Goal: Communication & Community: Answer question/provide support

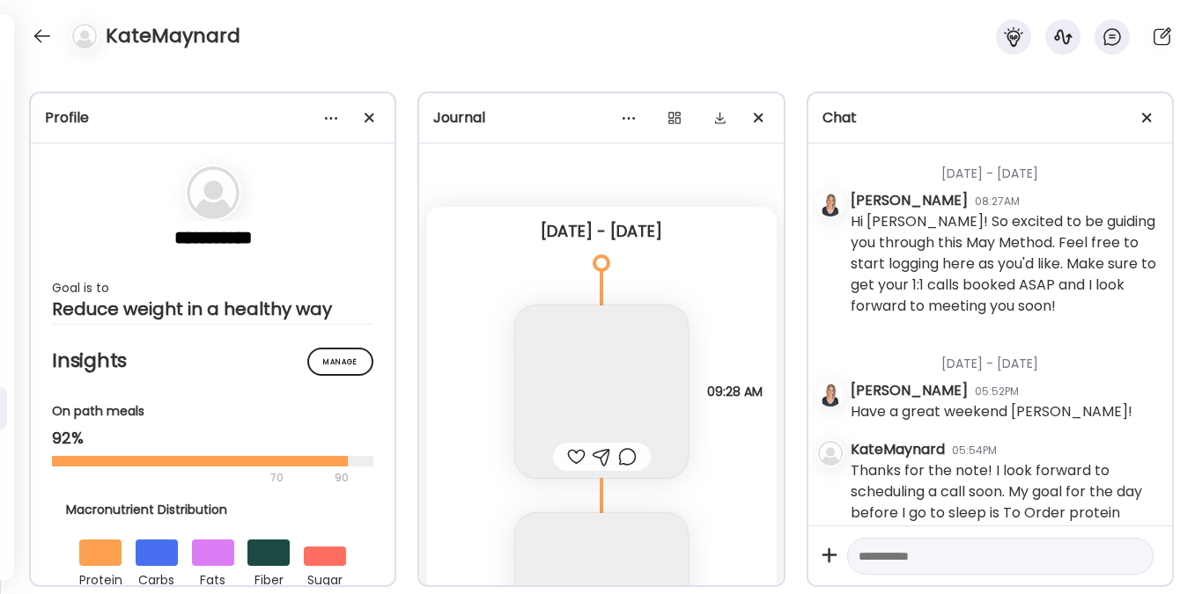
scroll to position [74725, 0]
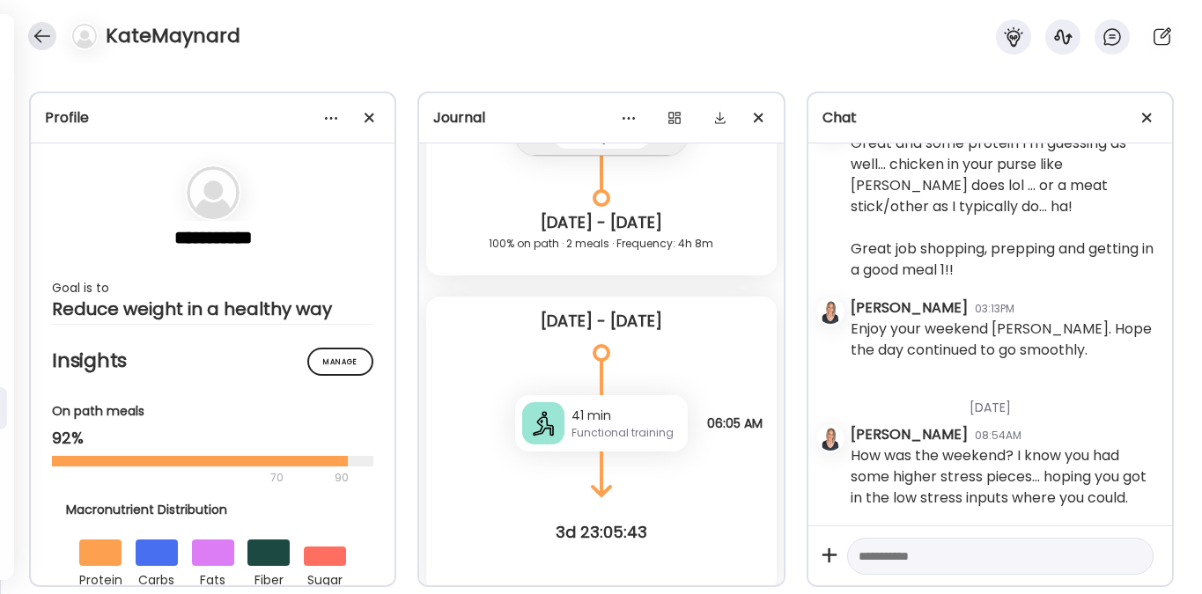
click at [46, 39] on div at bounding box center [42, 36] width 28 height 28
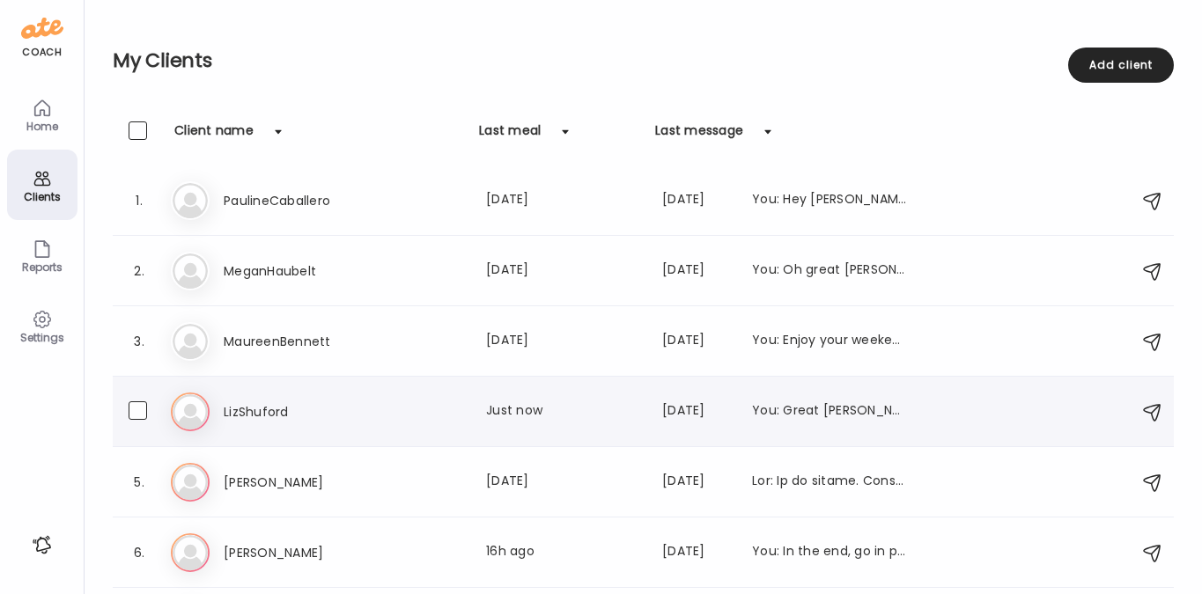
click at [262, 412] on h3 "LizShuford" at bounding box center [301, 412] width 155 height 21
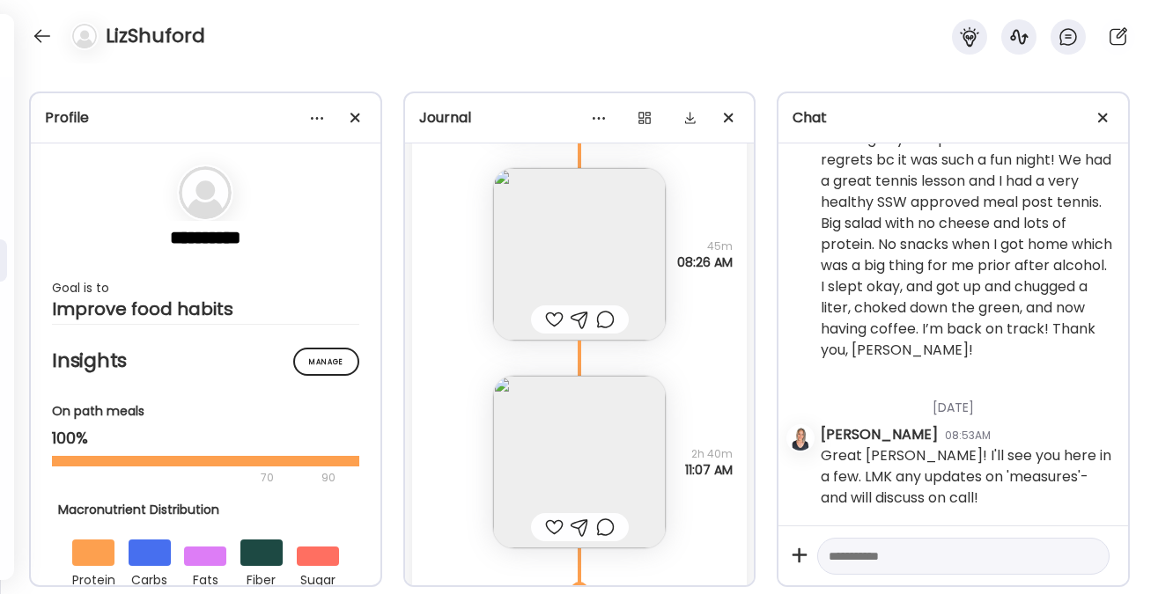
scroll to position [14830, 0]
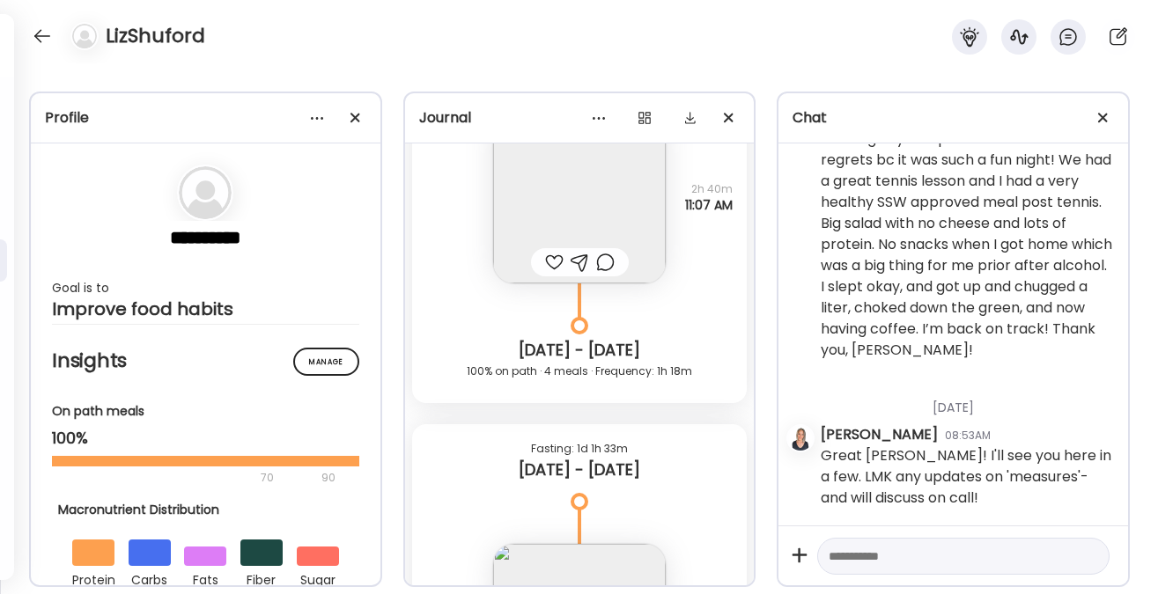
click at [850, 546] on textarea at bounding box center [948, 556] width 238 height 21
paste textarea "**********"
click at [840, 580] on textarea "**********" at bounding box center [948, 528] width 238 height 254
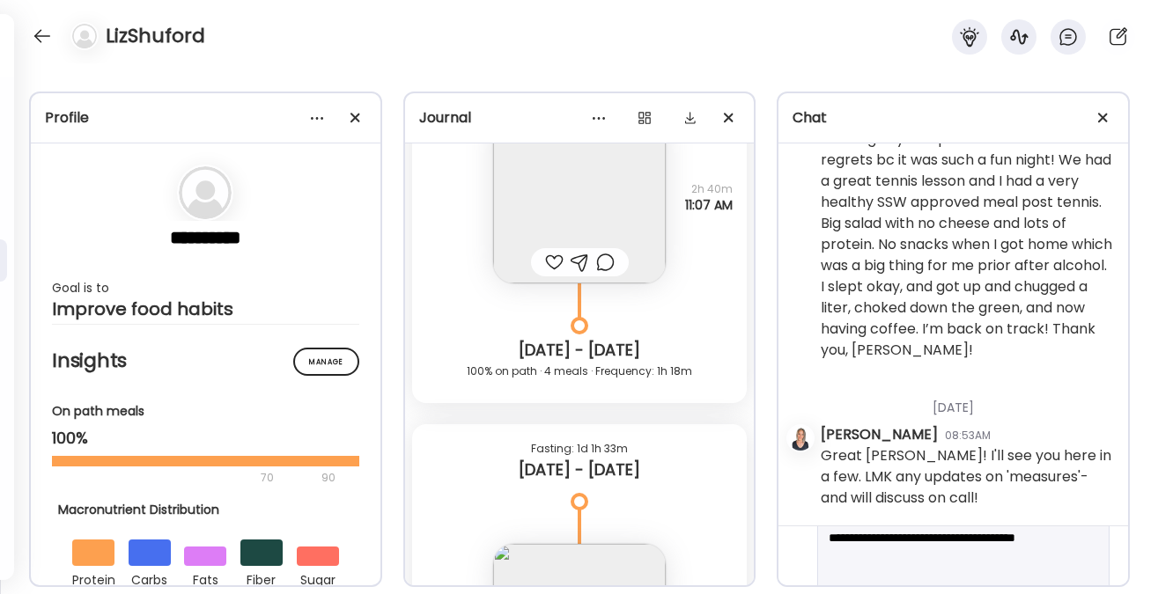
type textarea "**********"
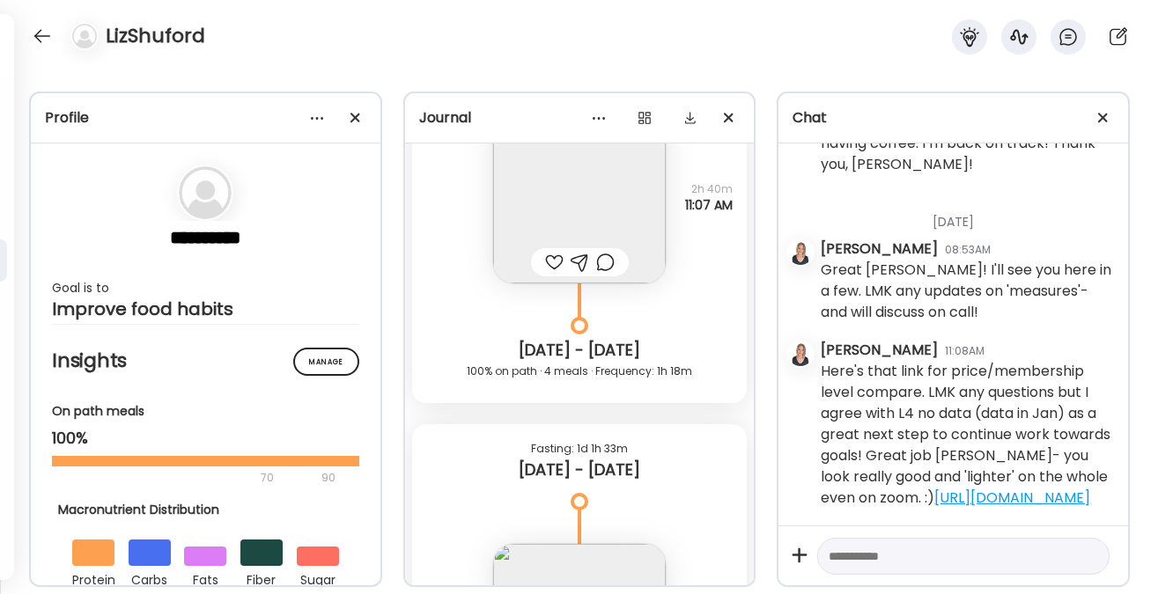
scroll to position [15227, 0]
click at [50, 37] on div at bounding box center [42, 36] width 28 height 28
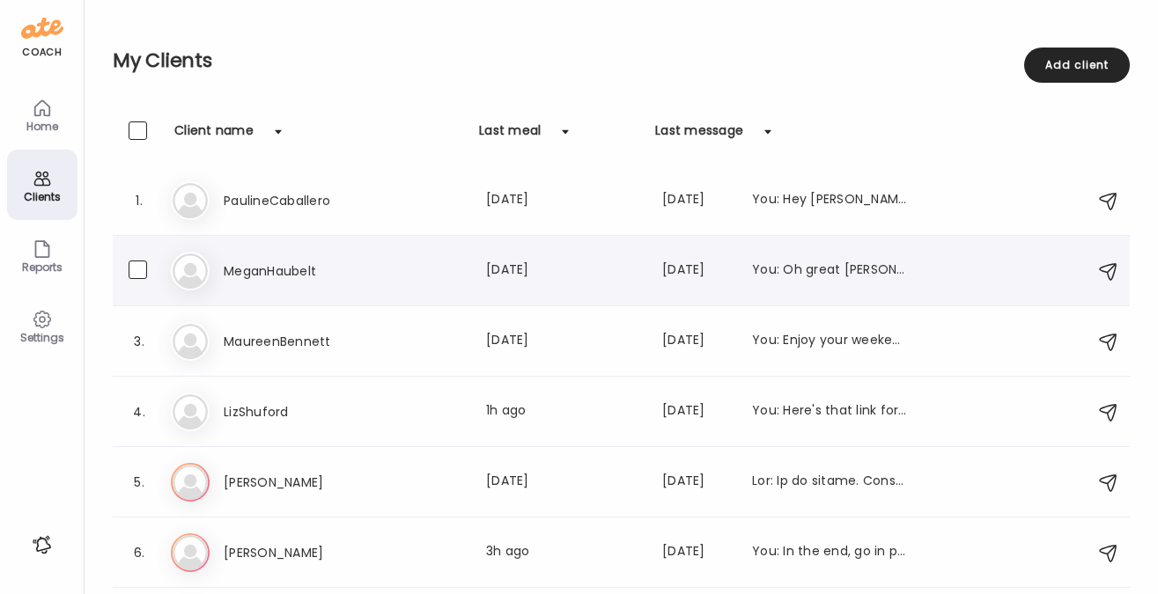
scroll to position [203, 0]
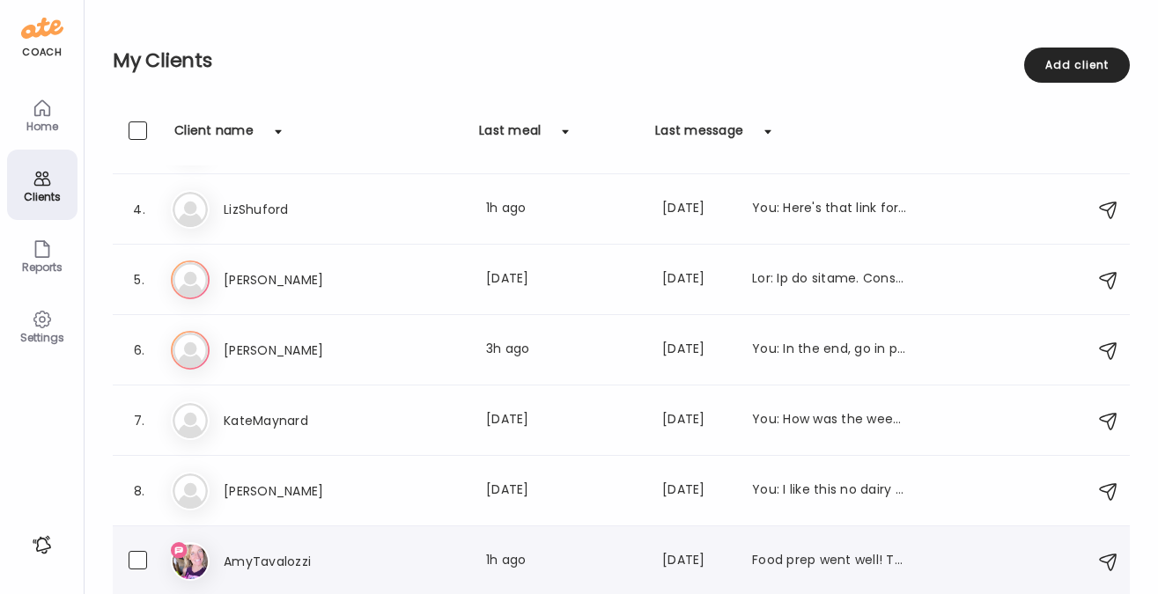
click at [289, 566] on h3 "AmyTavalozzi" at bounding box center [301, 561] width 155 height 21
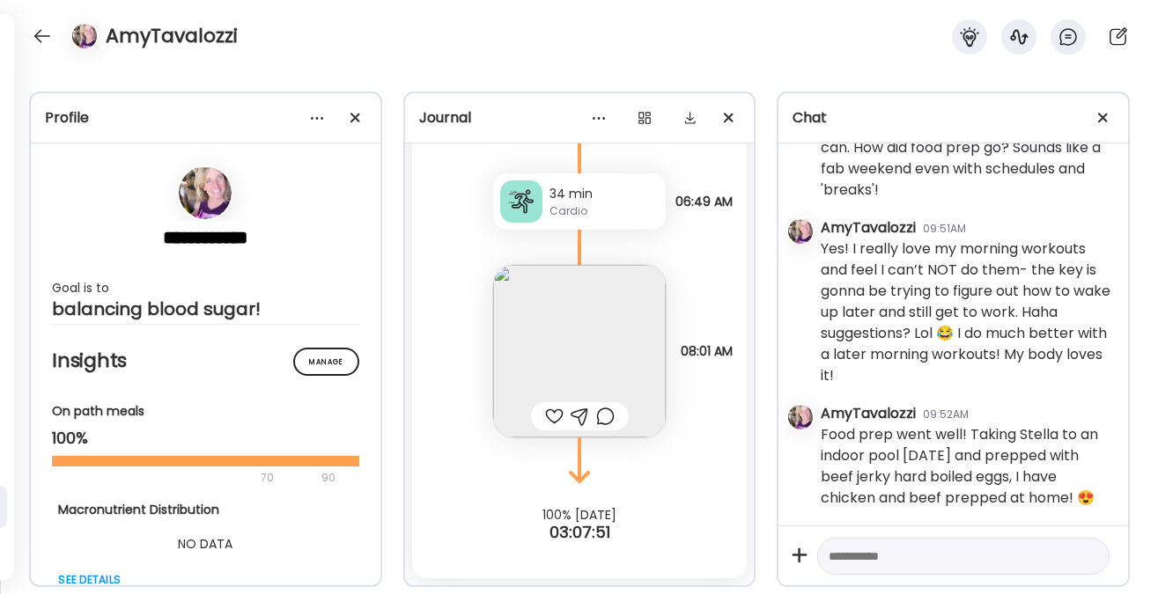
scroll to position [18907, 0]
click at [921, 551] on textarea at bounding box center [948, 556] width 238 height 21
type textarea "**********"
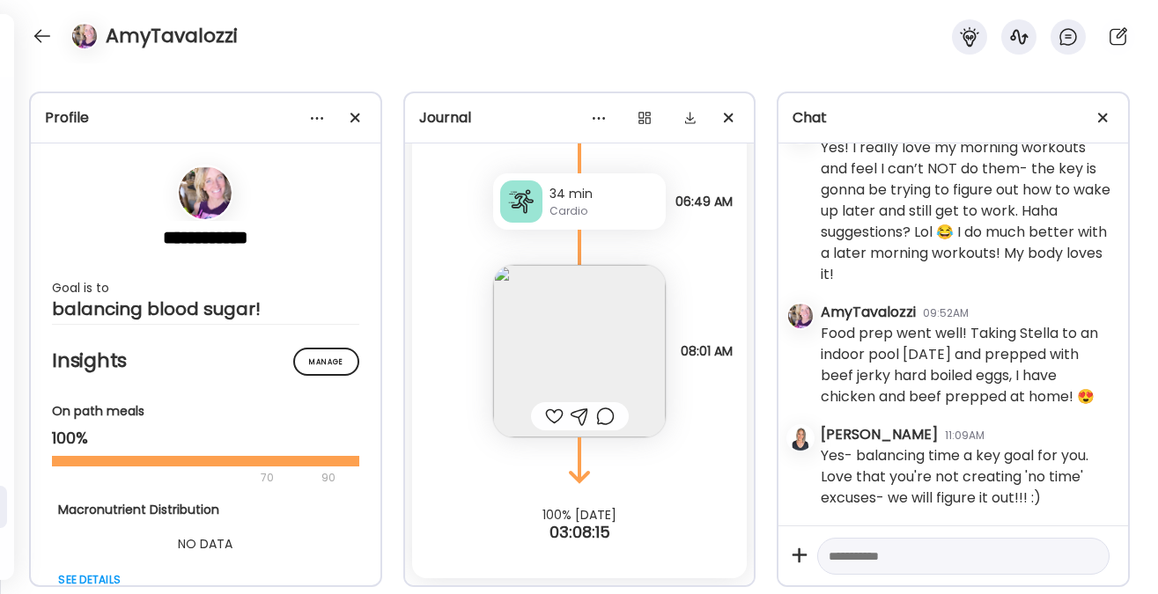
scroll to position [19008, 0]
click at [902, 556] on textarea at bounding box center [948, 556] width 238 height 21
type textarea "**********"
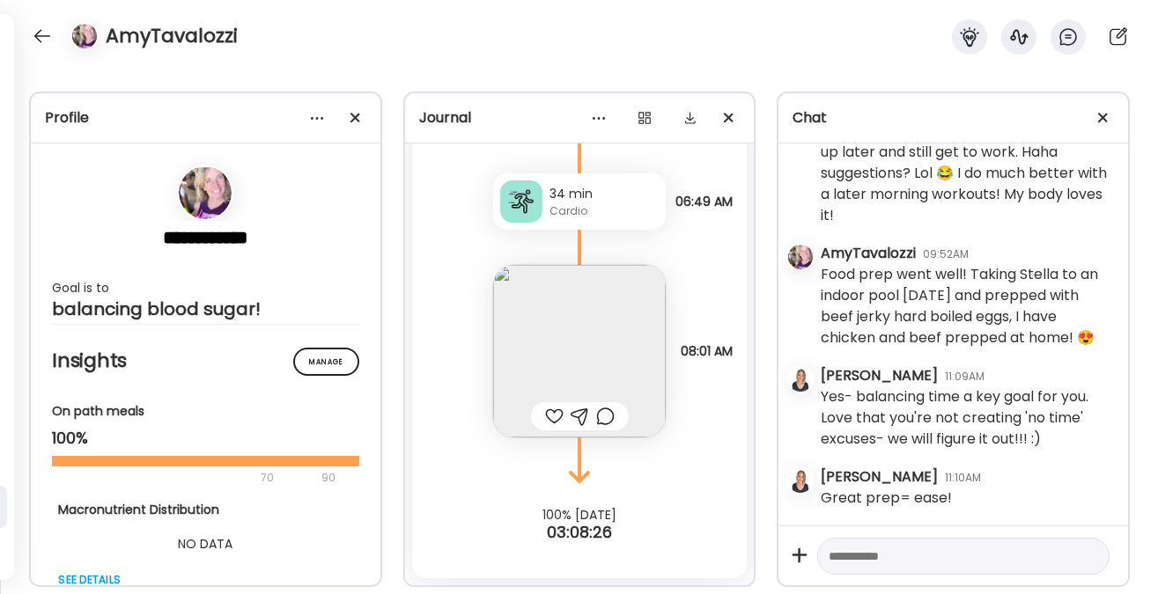
scroll to position [19068, 0]
click at [44, 36] on div at bounding box center [42, 36] width 28 height 28
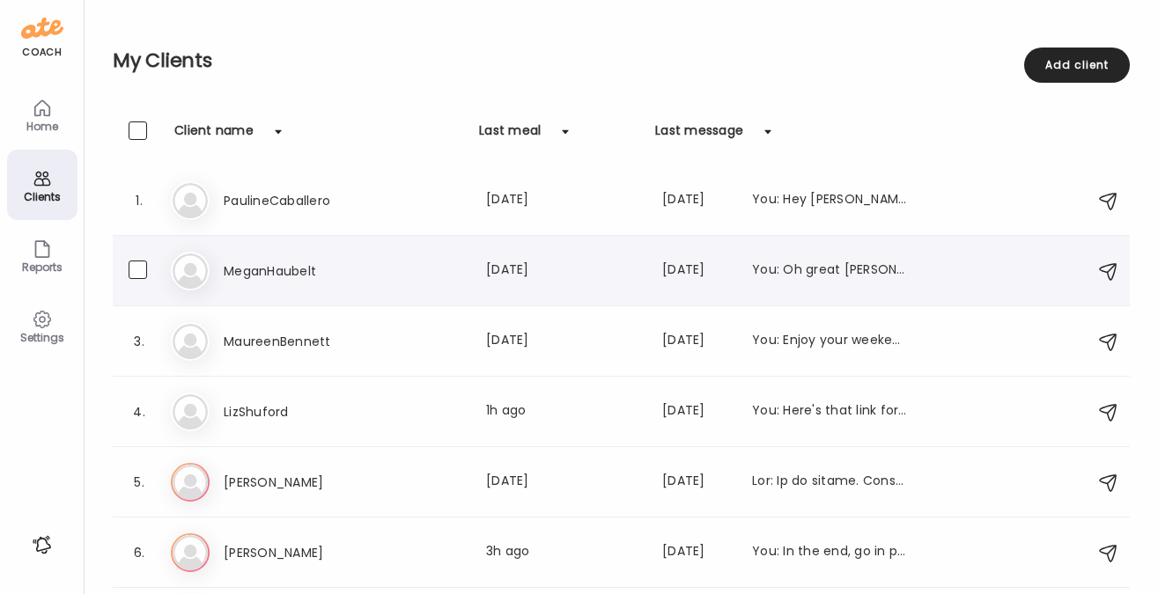
click at [282, 261] on h3 "MeganHaubelt" at bounding box center [301, 271] width 155 height 21
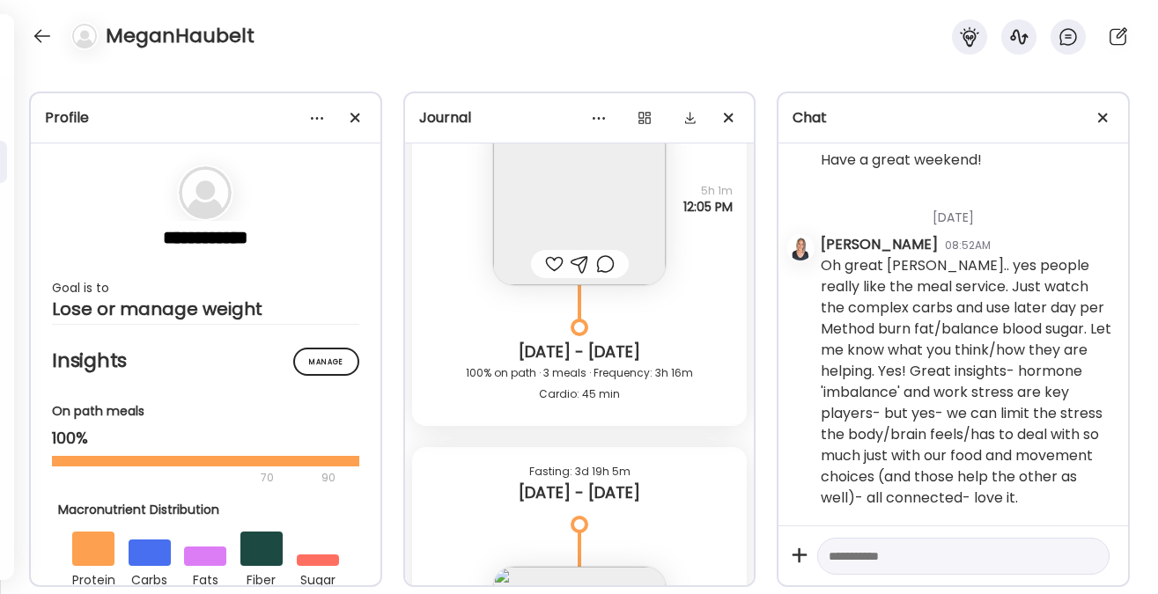
scroll to position [20275, 0]
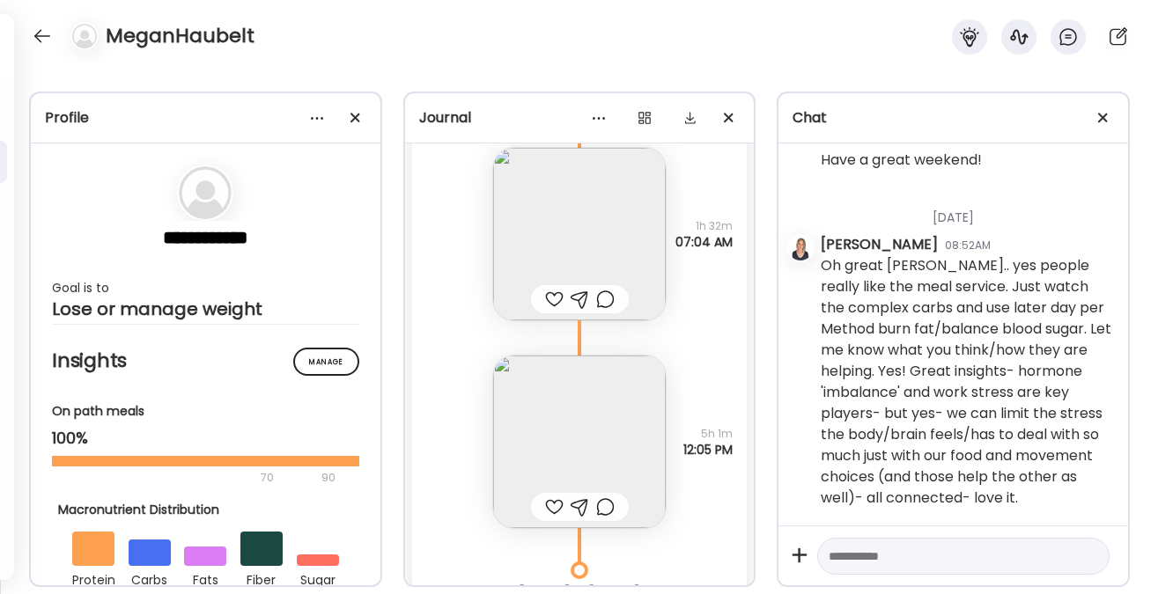
click at [853, 542] on div at bounding box center [963, 557] width 292 height 38
click at [860, 560] on textarea at bounding box center [948, 556] width 238 height 21
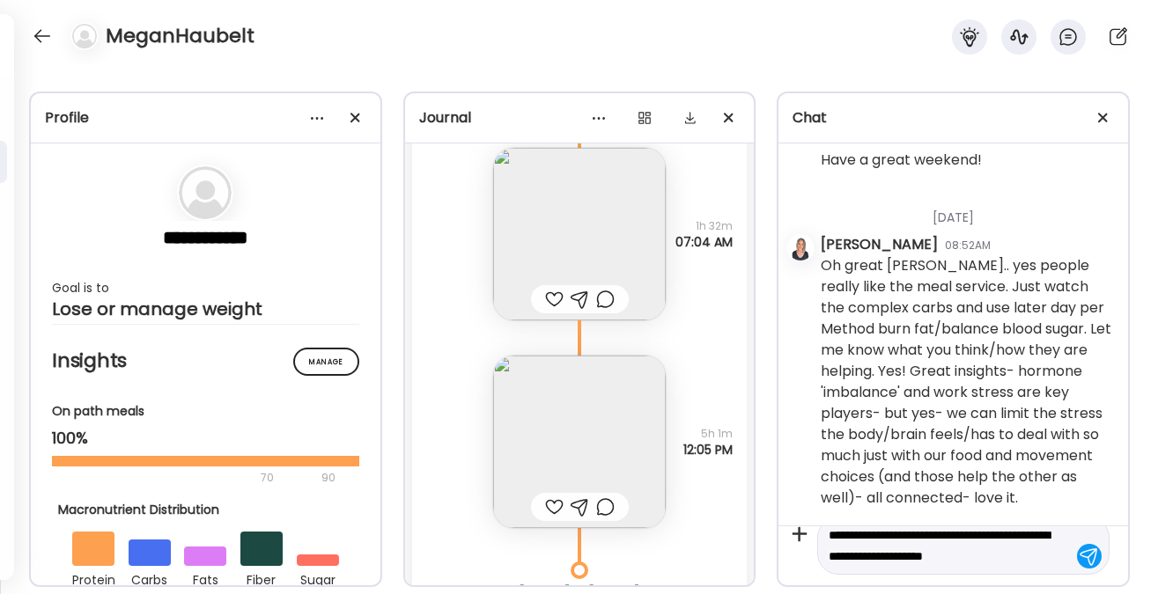
scroll to position [41, 0]
type textarea "**********"
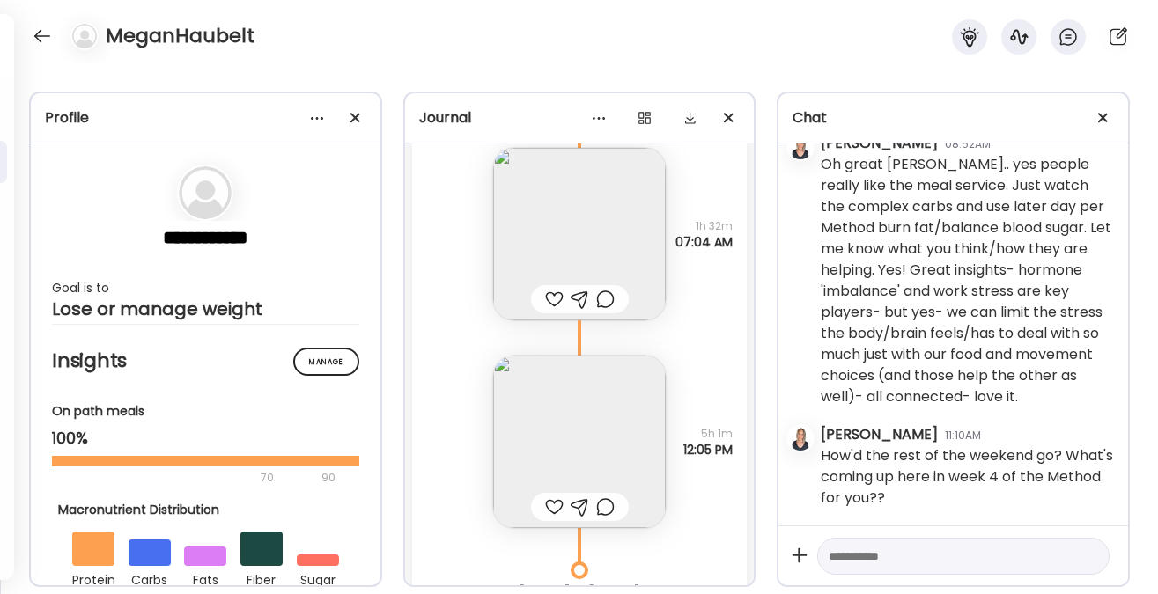
scroll to position [16981, 0]
click at [41, 33] on div at bounding box center [42, 36] width 28 height 28
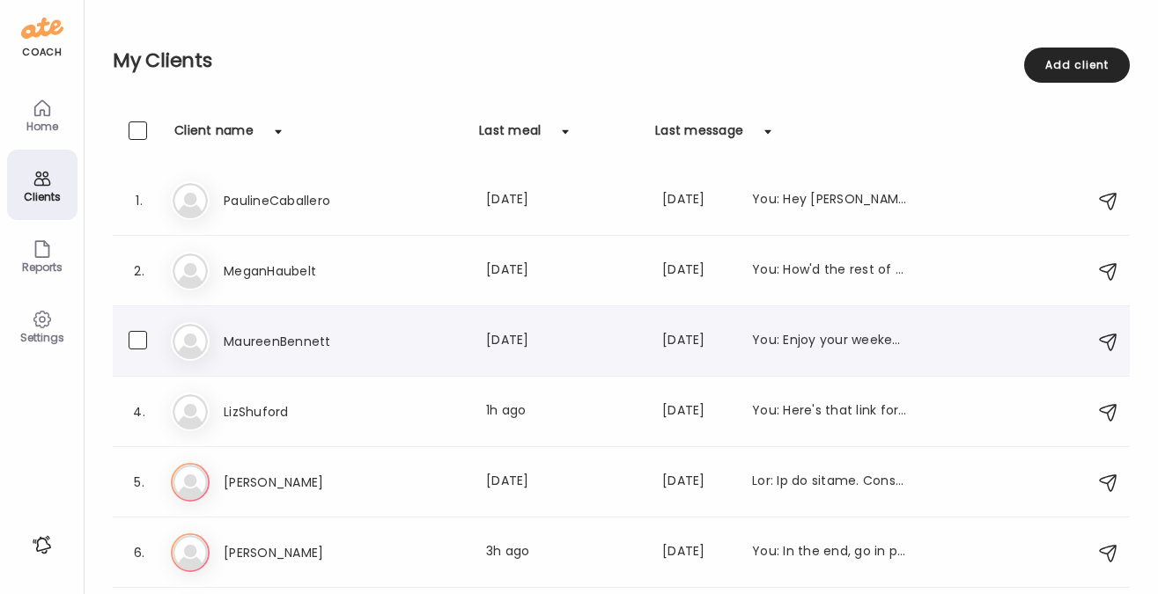
click at [263, 346] on h3 "MaureenBennett" at bounding box center [301, 341] width 155 height 21
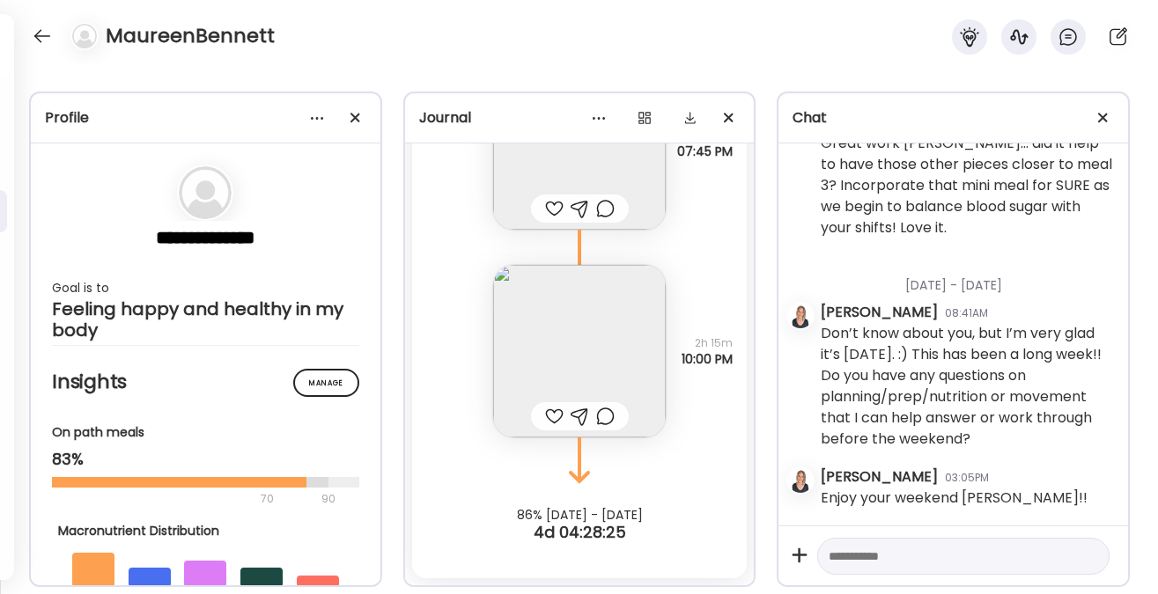
scroll to position [7979, 0]
click at [574, 351] on img at bounding box center [579, 351] width 173 height 173
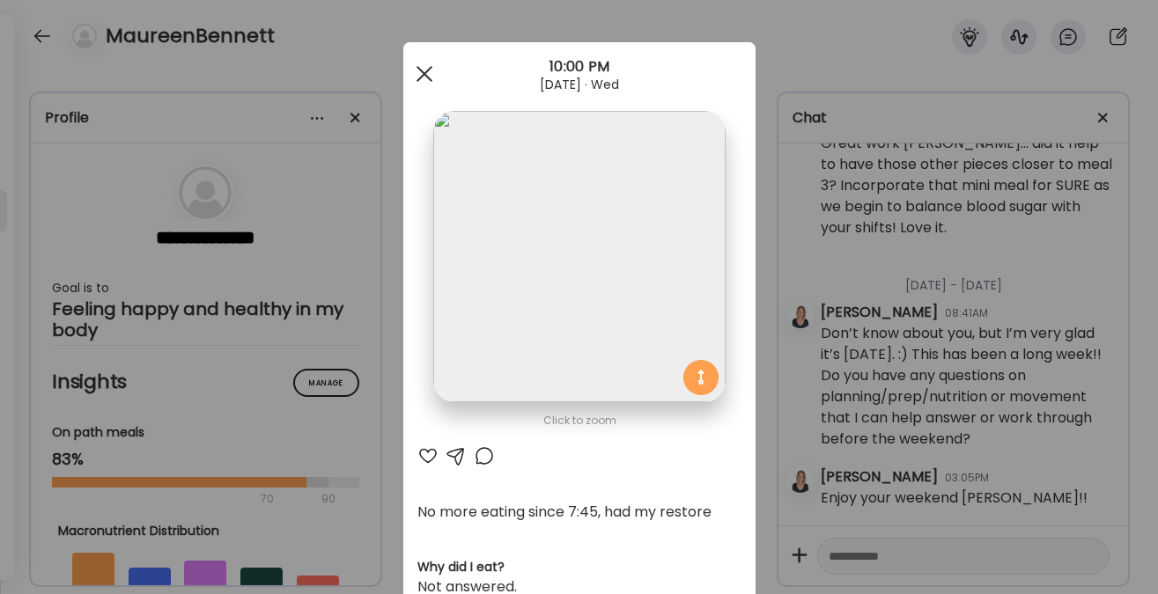
click at [417, 70] on div at bounding box center [424, 73] width 35 height 35
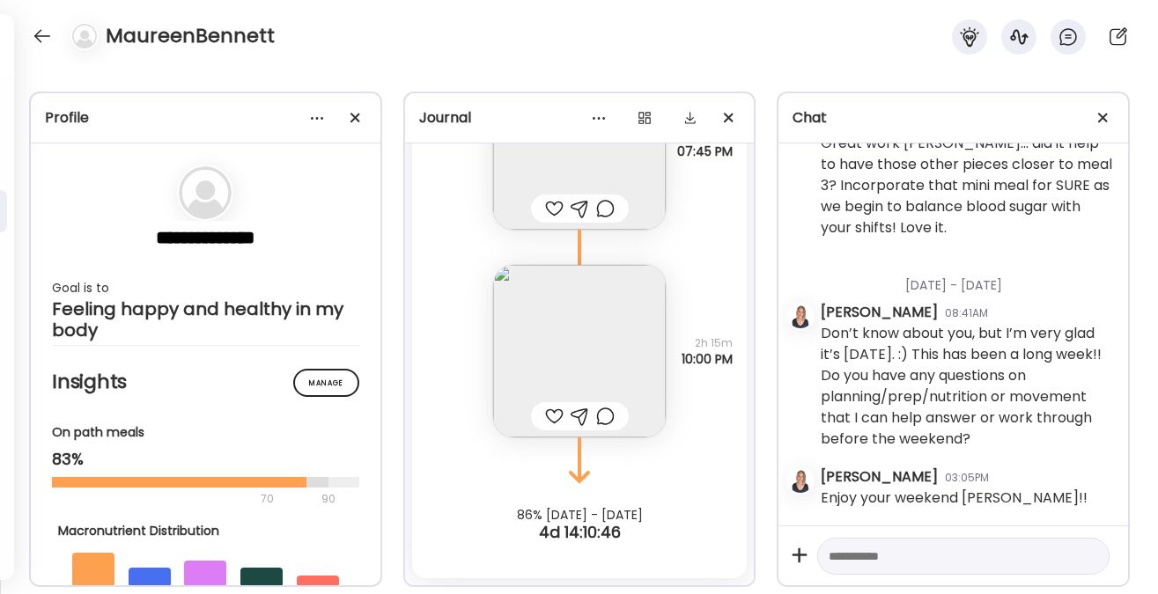
click at [896, 554] on textarea at bounding box center [948, 556] width 238 height 21
type textarea "**********"
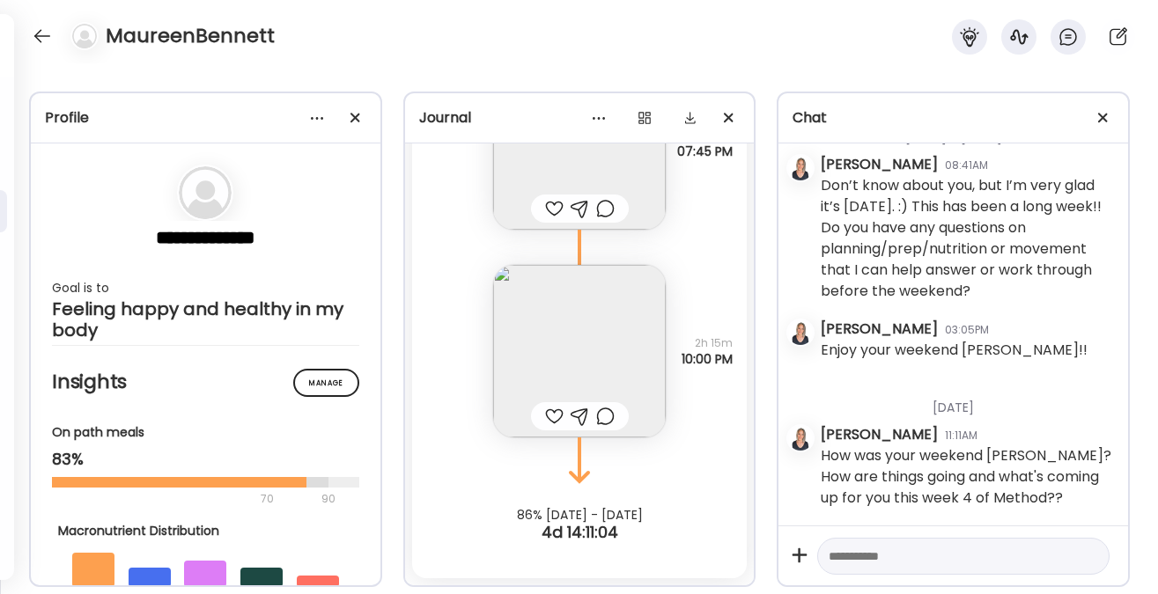
scroll to position [8128, 0]
click at [48, 38] on div at bounding box center [42, 36] width 28 height 28
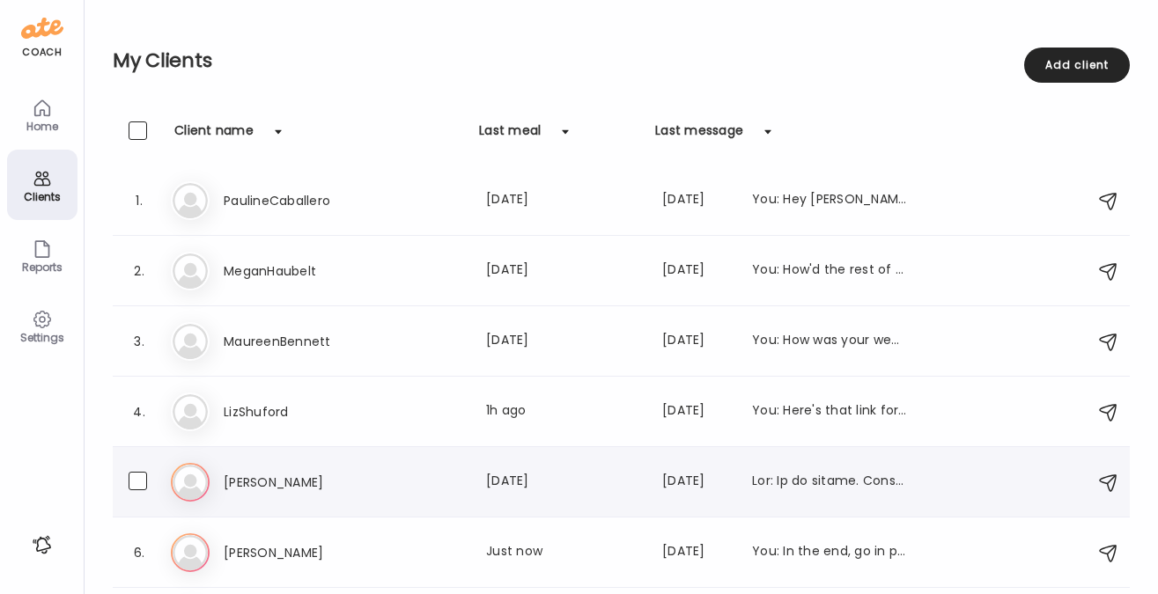
click at [320, 472] on h3 "[PERSON_NAME]" at bounding box center [301, 482] width 155 height 21
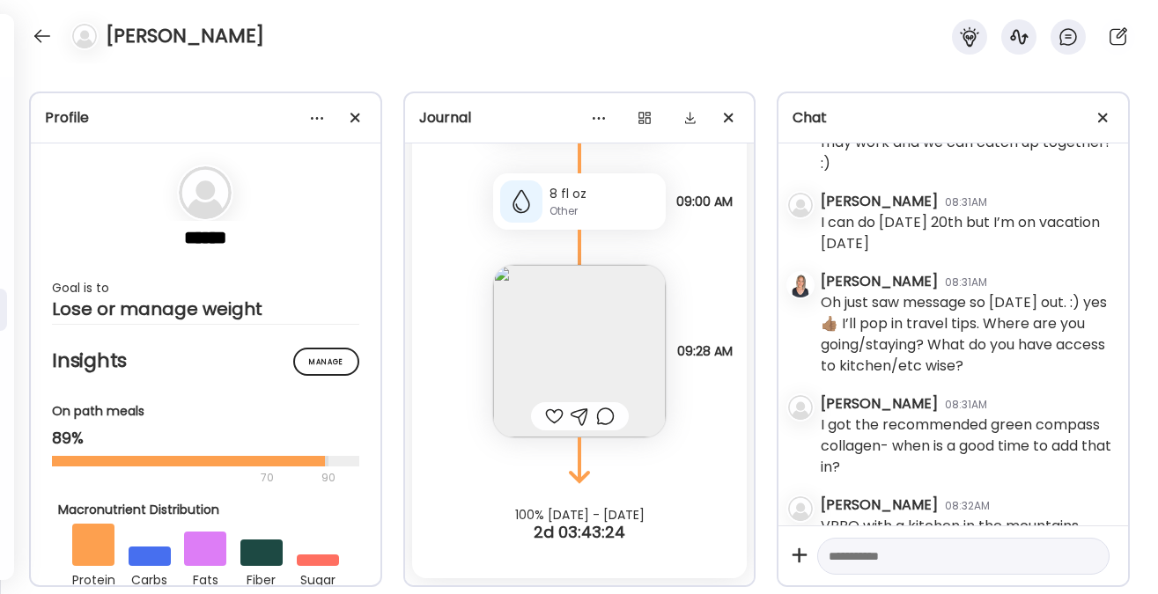
scroll to position [9686, 0]
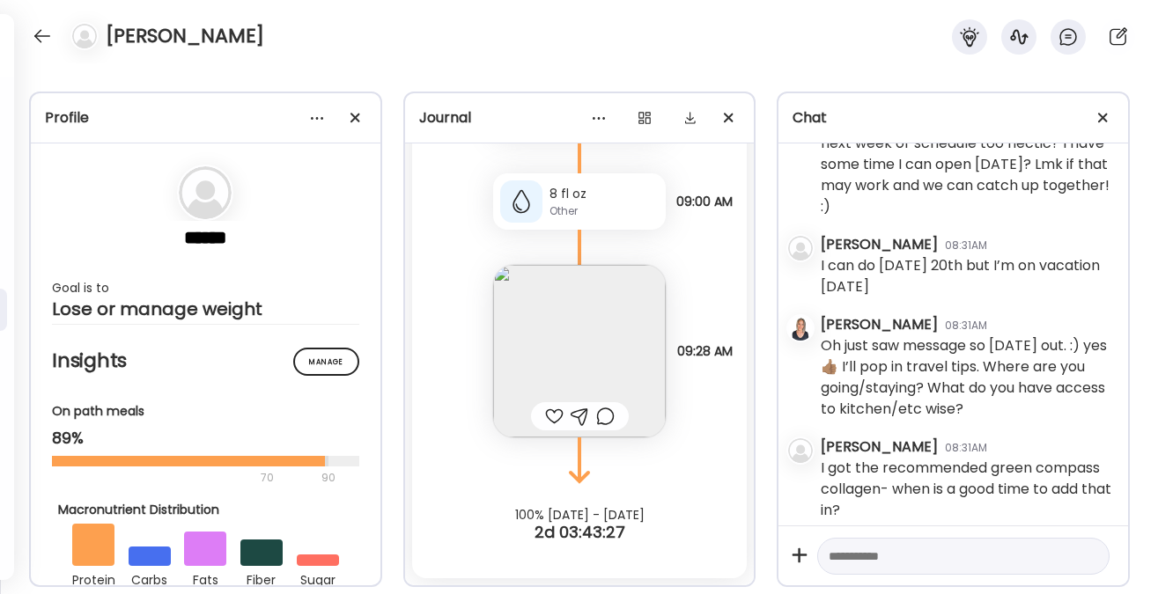
click at [923, 552] on textarea at bounding box center [948, 556] width 238 height 21
drag, startPoint x: 973, startPoint y: 554, endPoint x: 986, endPoint y: 559, distance: 14.2
click at [991, 558] on textarea "**********" at bounding box center [948, 556] width 238 height 21
drag, startPoint x: 948, startPoint y: 553, endPoint x: 998, endPoint y: 560, distance: 49.8
click at [998, 560] on textarea "**********" at bounding box center [948, 556] width 238 height 21
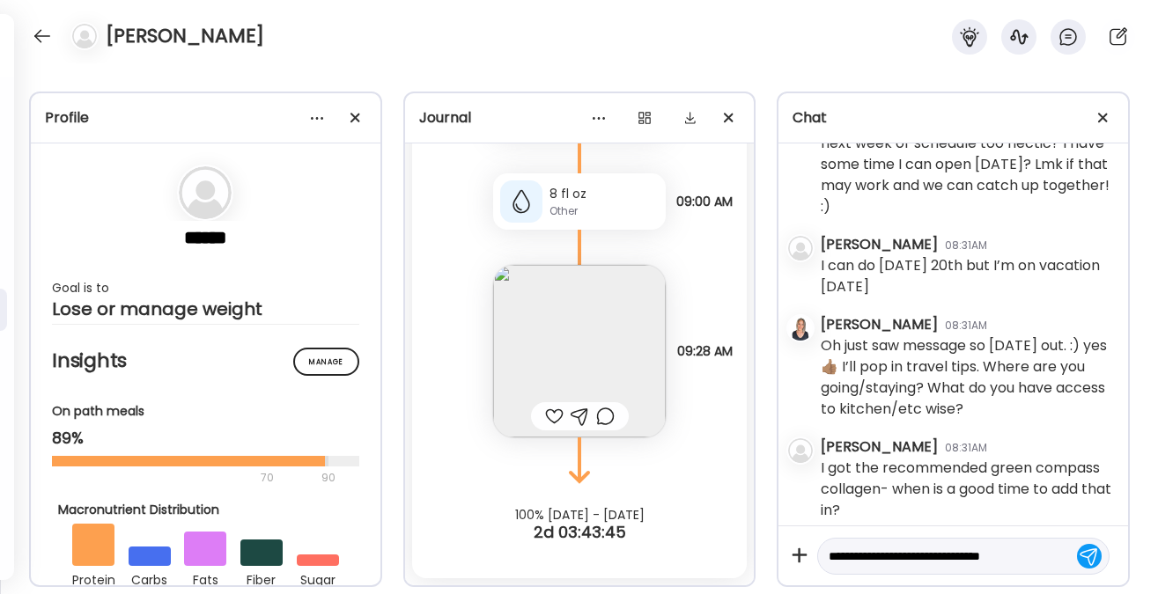
click at [934, 558] on textarea "**********" at bounding box center [948, 556] width 238 height 21
click at [993, 556] on textarea "**********" at bounding box center [948, 556] width 238 height 21
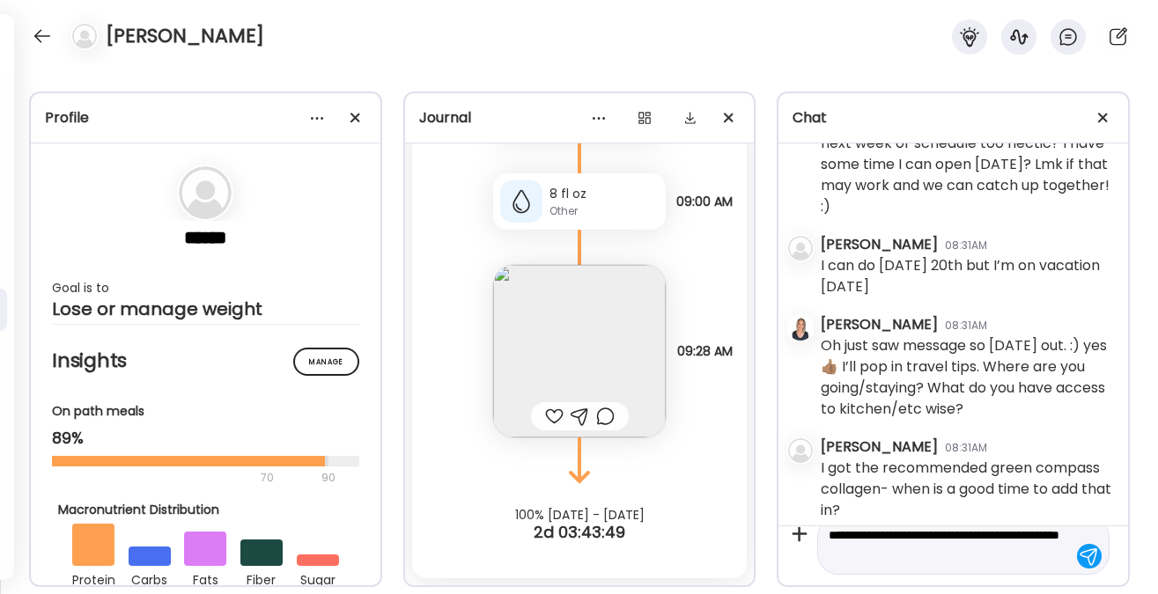
type textarea "**********"
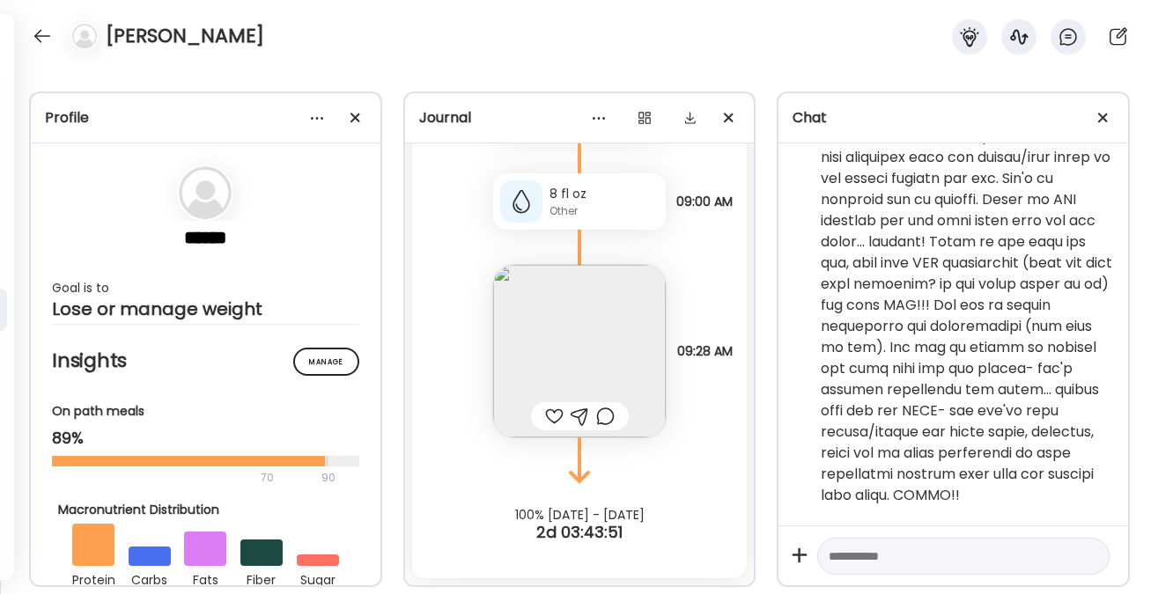
scroll to position [12144, 0]
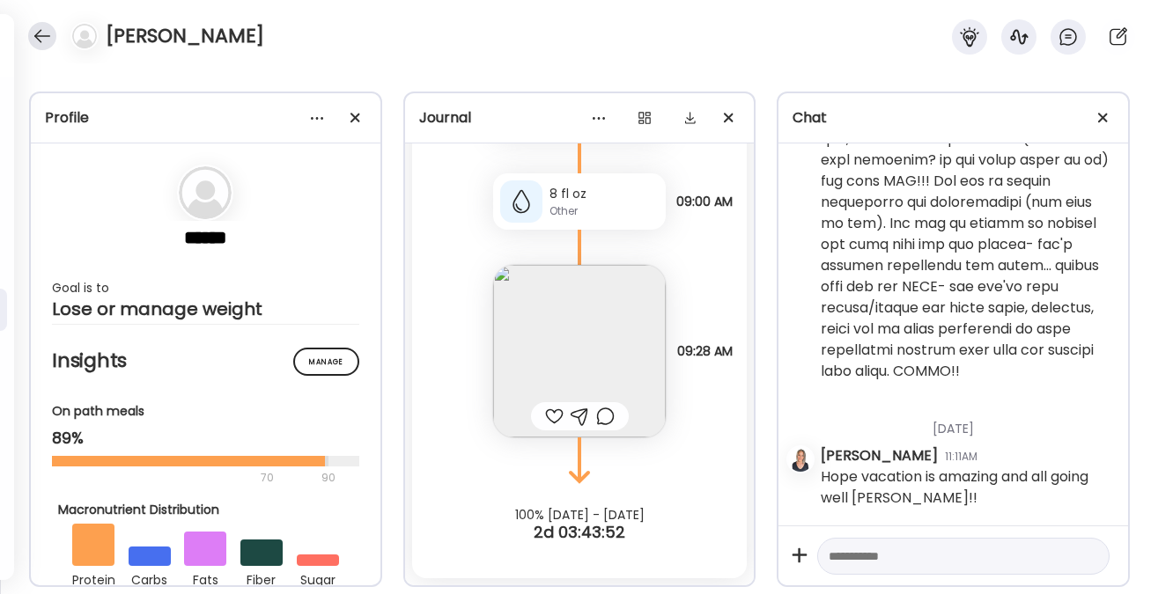
click at [45, 45] on div at bounding box center [42, 36] width 28 height 28
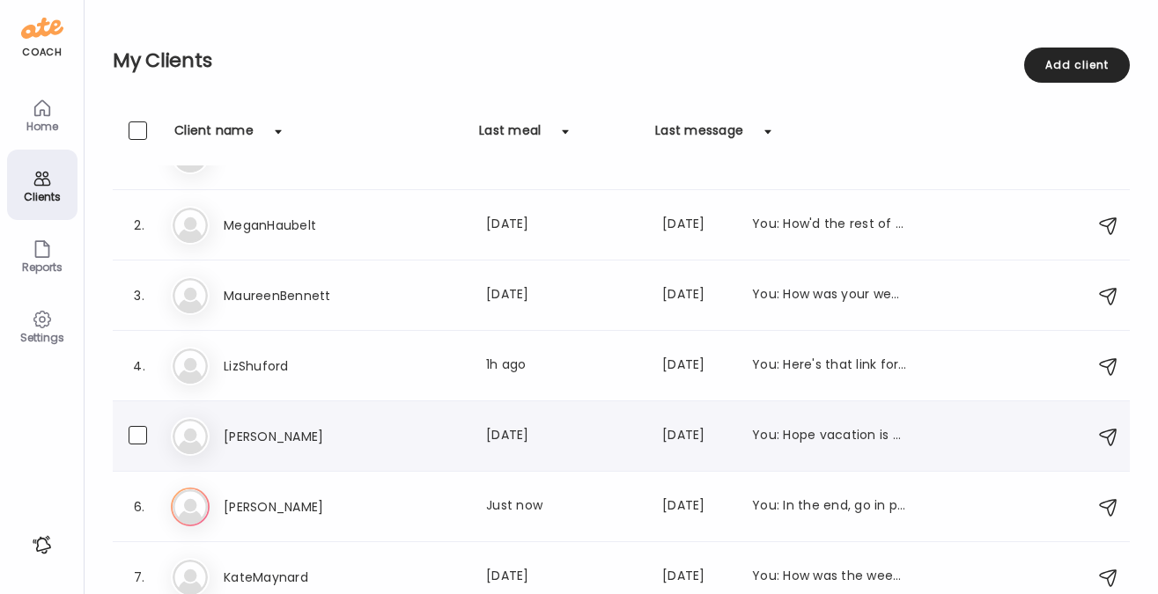
scroll to position [141, 0]
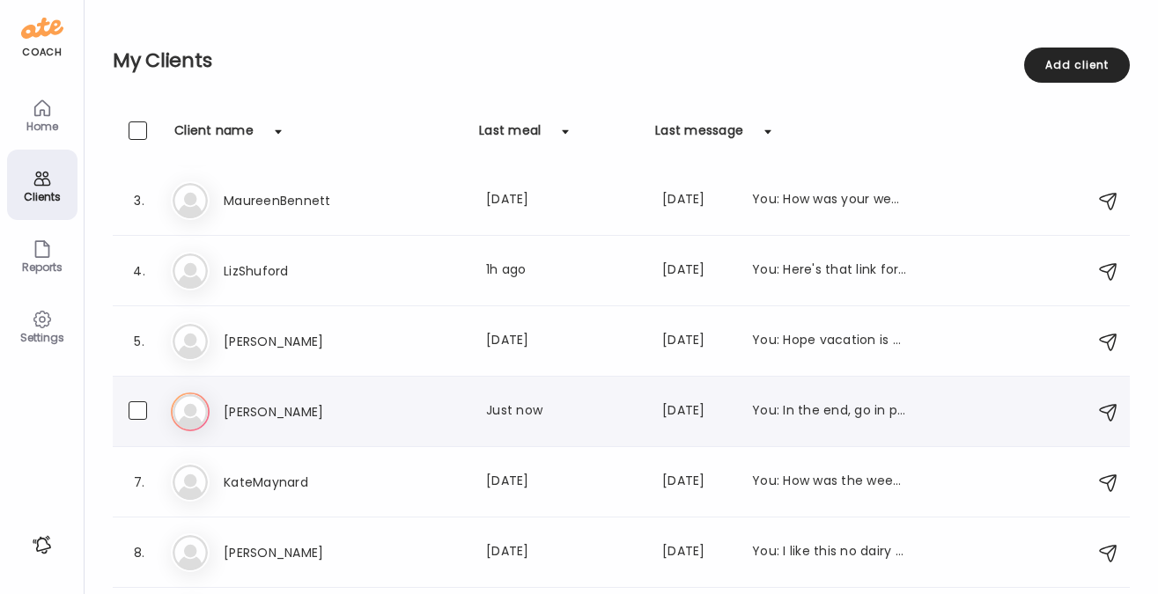
click at [263, 408] on h3 "[PERSON_NAME]" at bounding box center [301, 412] width 155 height 21
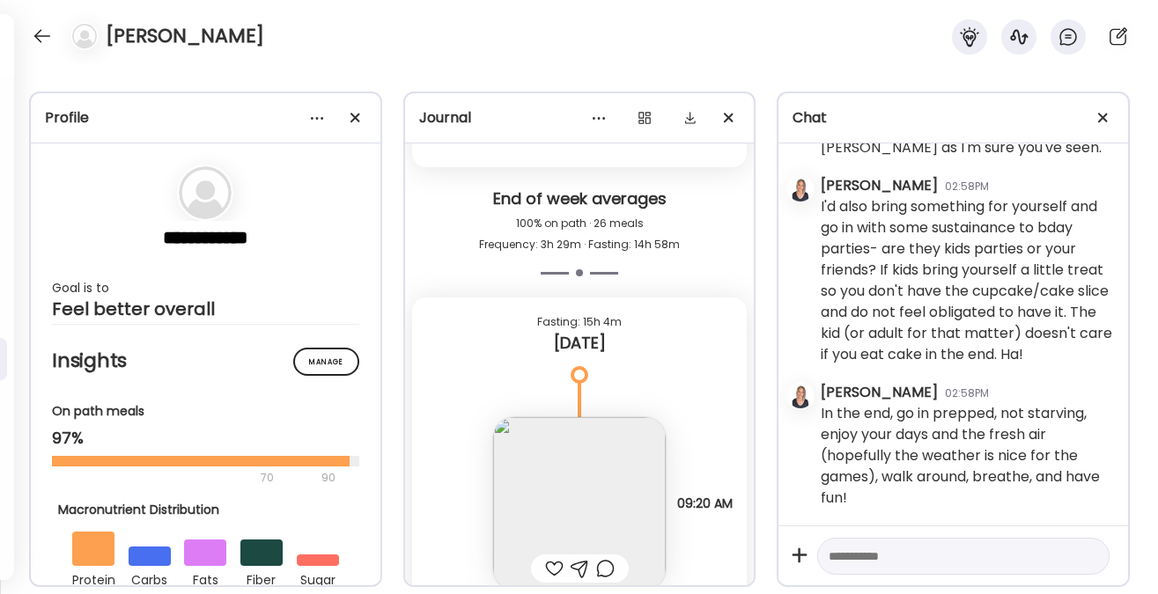
scroll to position [23029, 0]
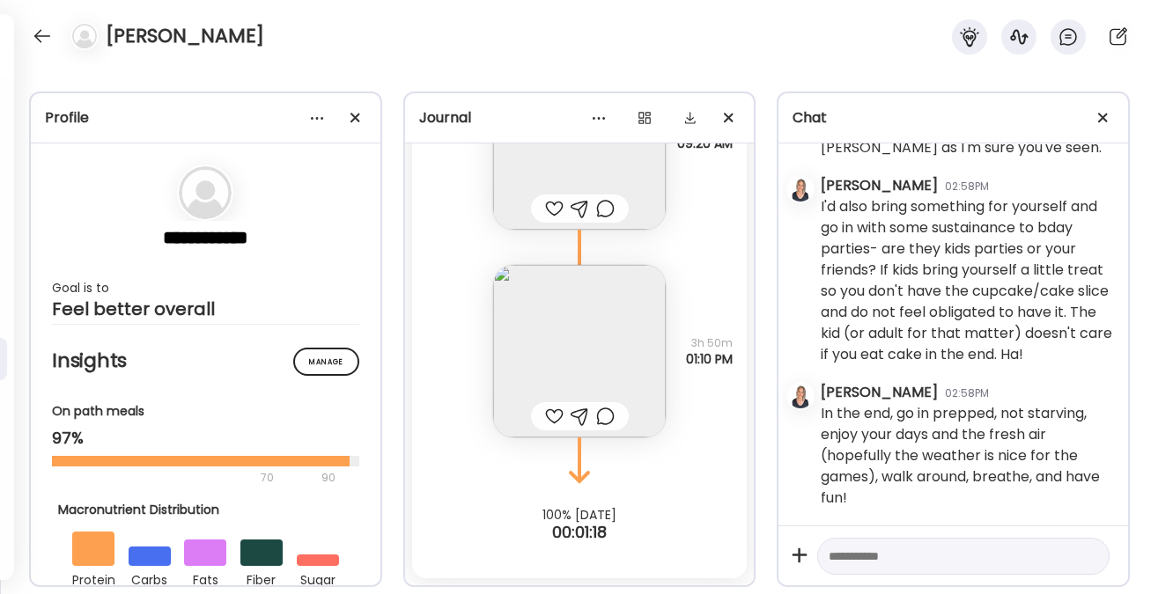
click at [582, 350] on img at bounding box center [579, 351] width 173 height 173
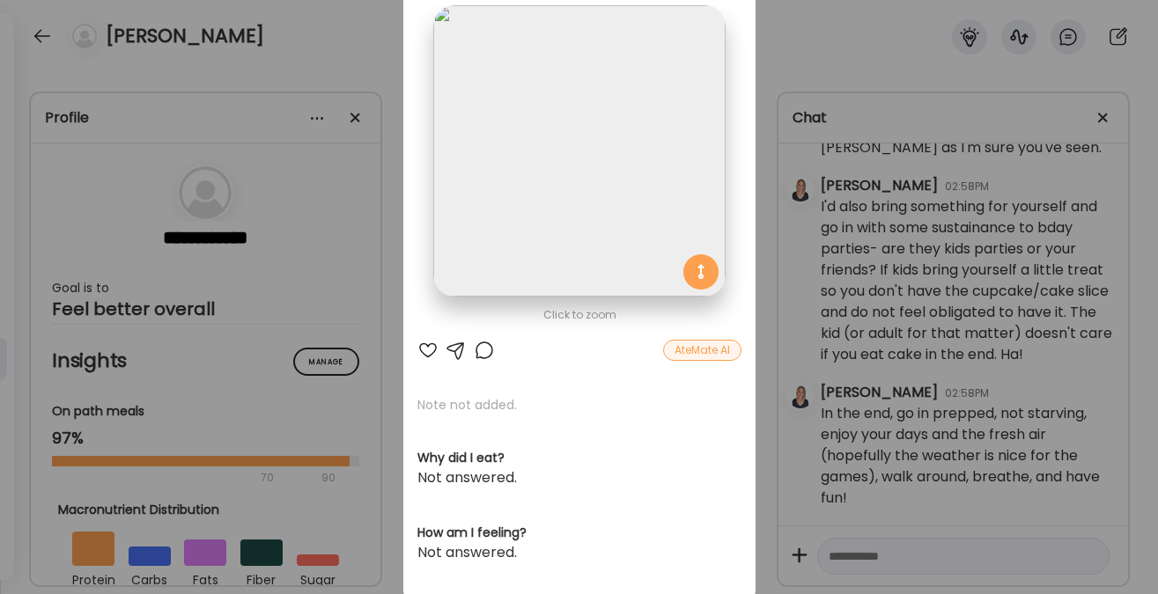
scroll to position [152, 0]
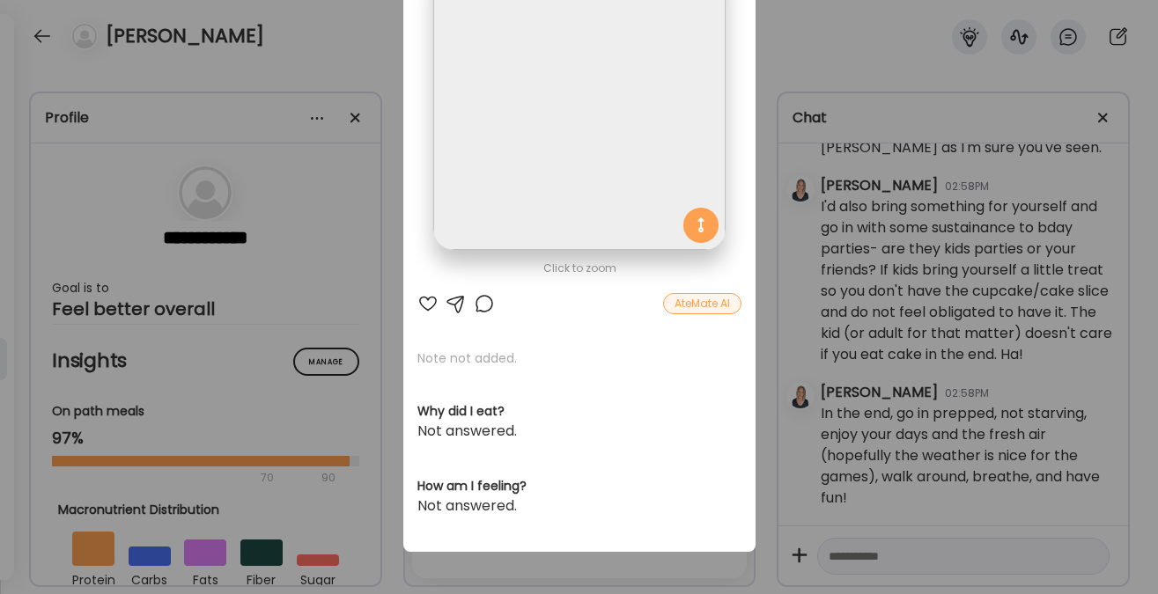
click at [451, 303] on div at bounding box center [456, 303] width 21 height 21
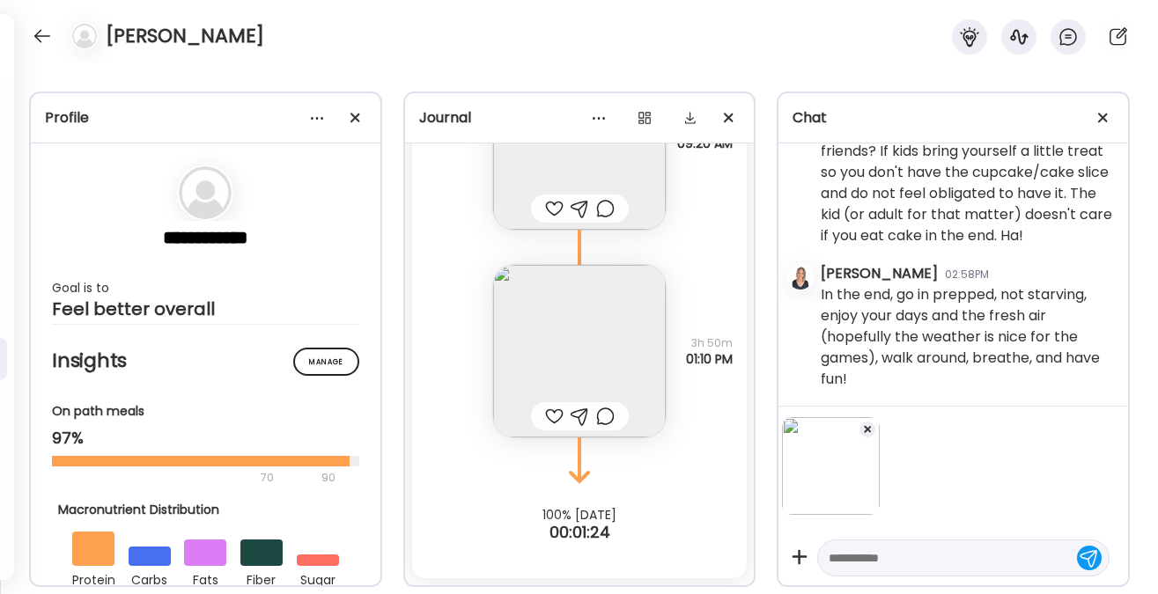
scroll to position [7689, 0]
click at [880, 560] on textarea at bounding box center [948, 558] width 238 height 21
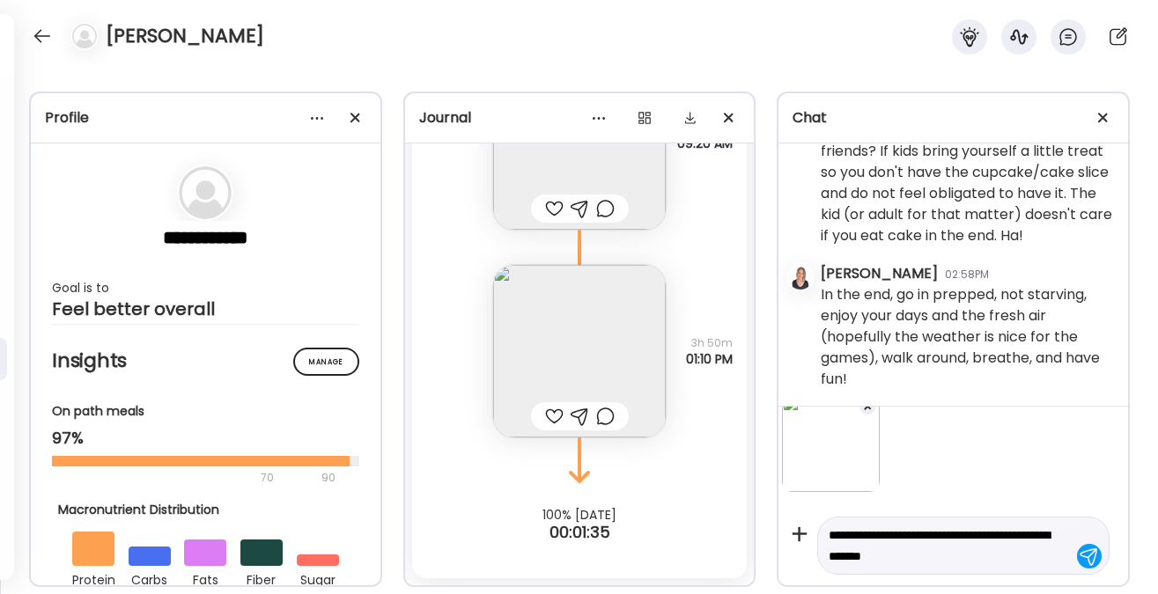
scroll to position [44, 0]
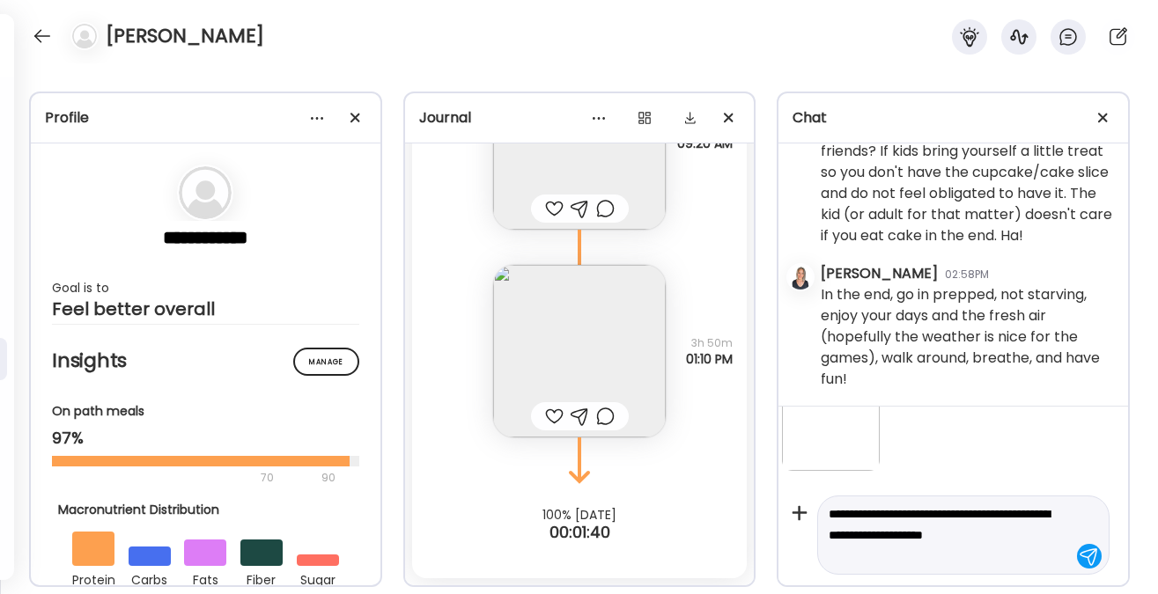
type textarea "**********"
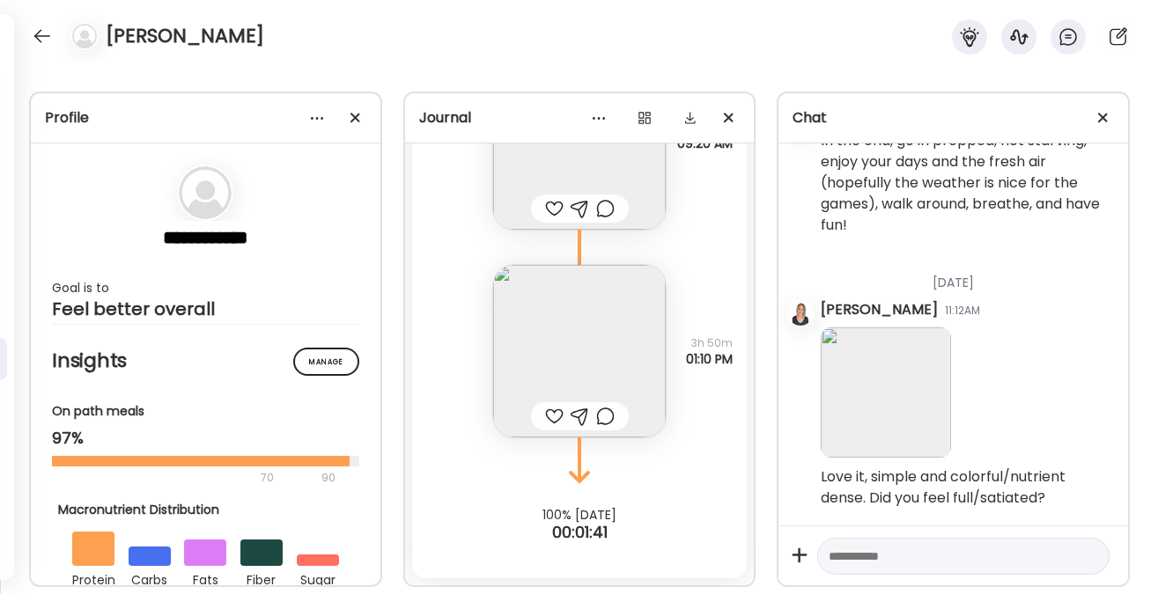
scroll to position [7851, 0]
click at [48, 32] on div at bounding box center [42, 36] width 28 height 28
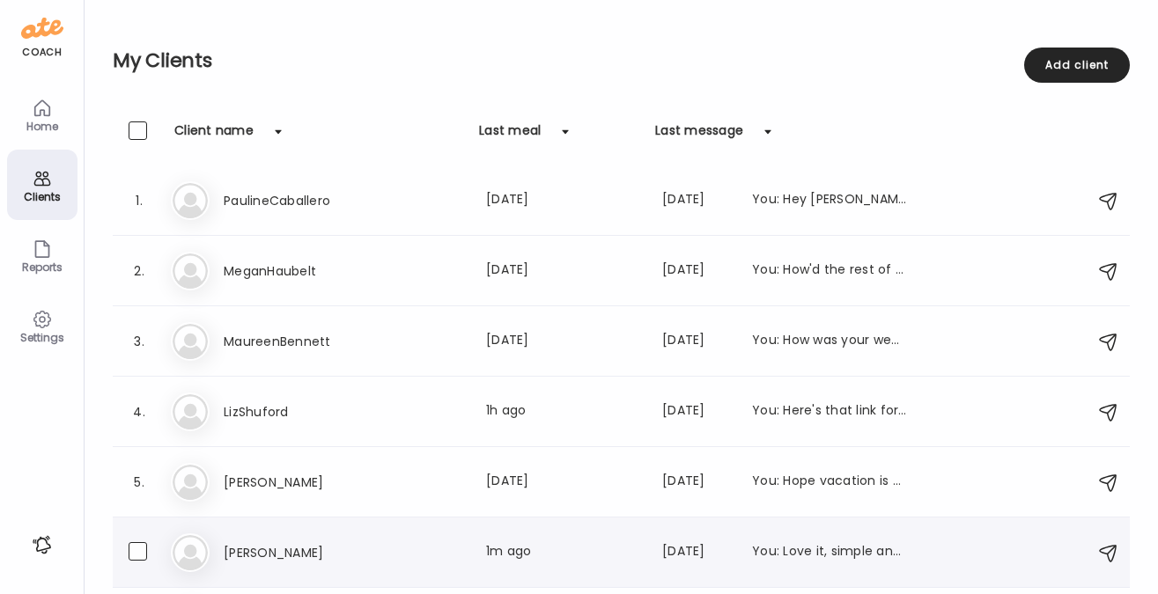
click at [263, 544] on h3 "[PERSON_NAME]" at bounding box center [301, 552] width 155 height 21
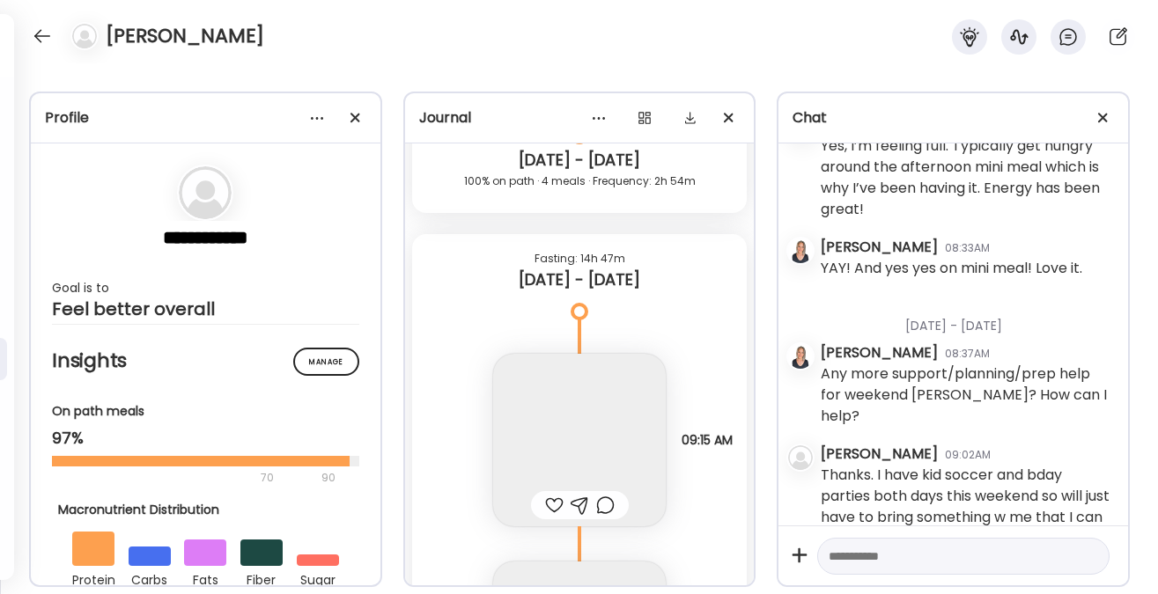
scroll to position [22946, 0]
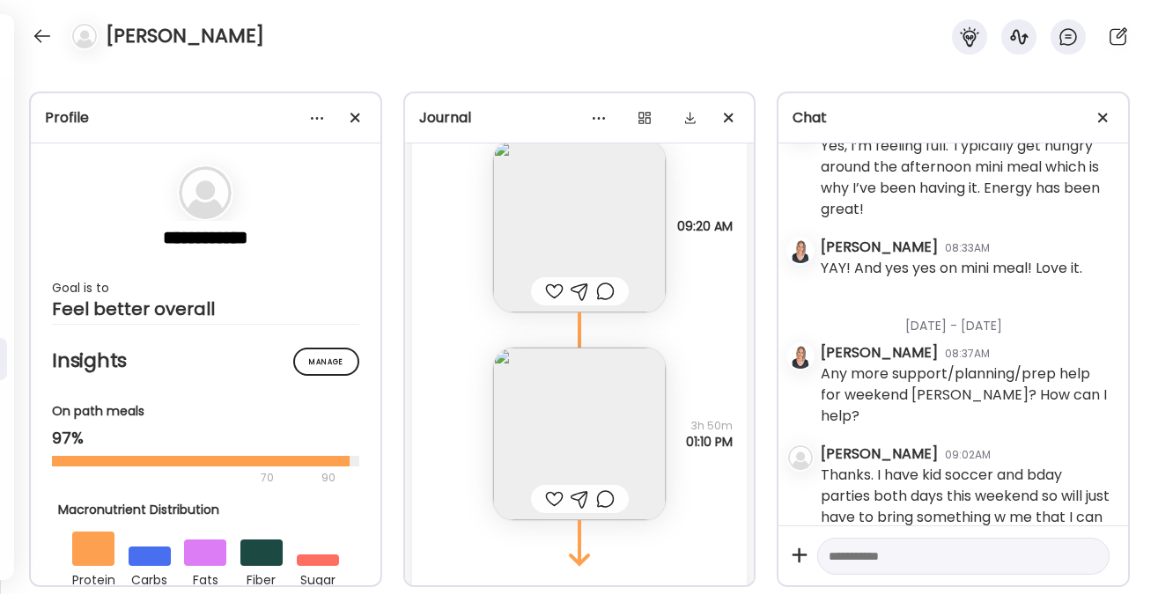
click at [841, 558] on textarea at bounding box center [948, 556] width 238 height 21
type textarea "**********"
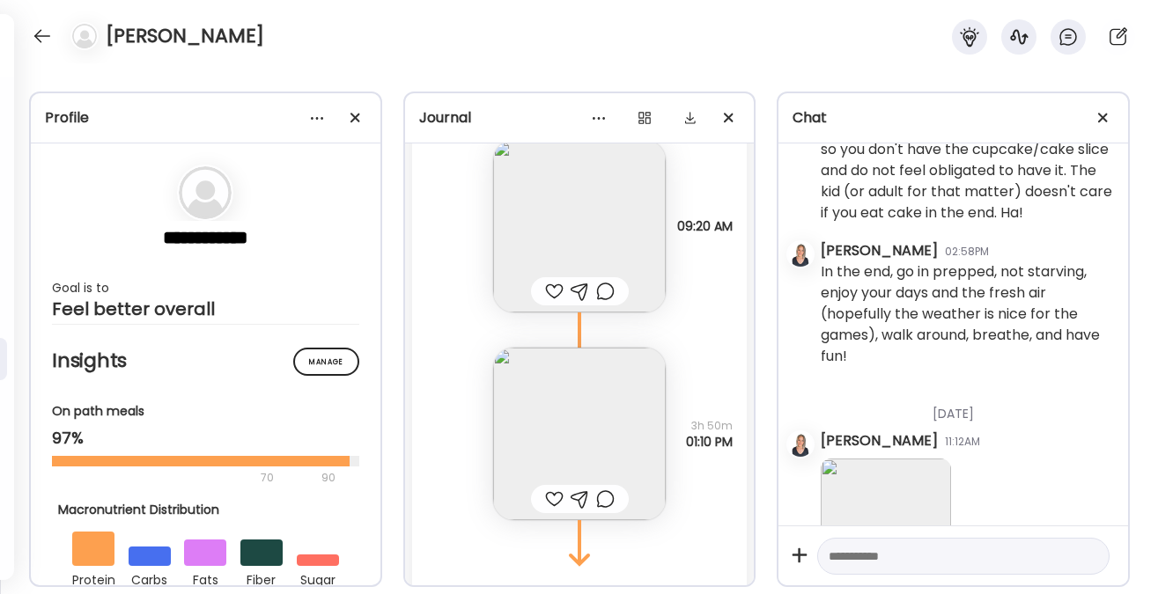
scroll to position [7953, 0]
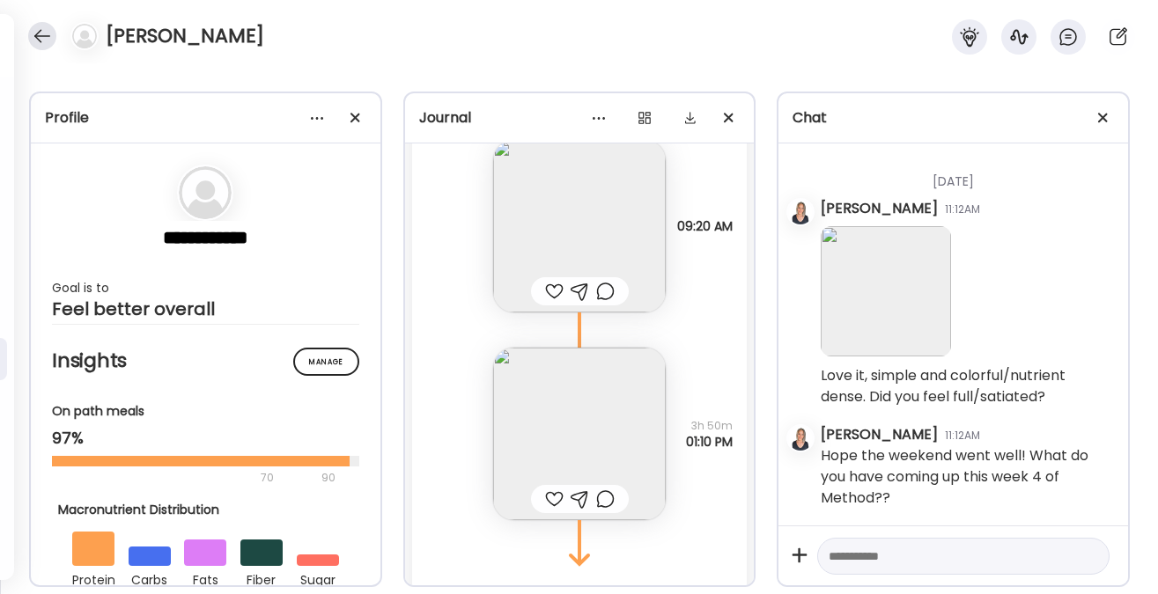
click at [48, 41] on div at bounding box center [42, 36] width 28 height 28
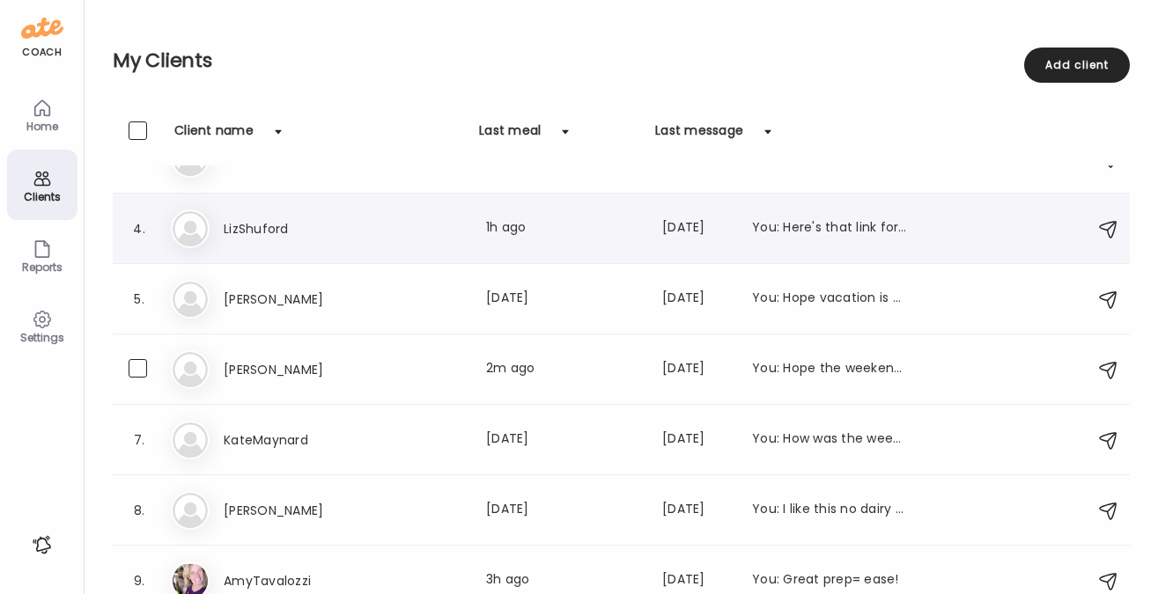
scroll to position [203, 0]
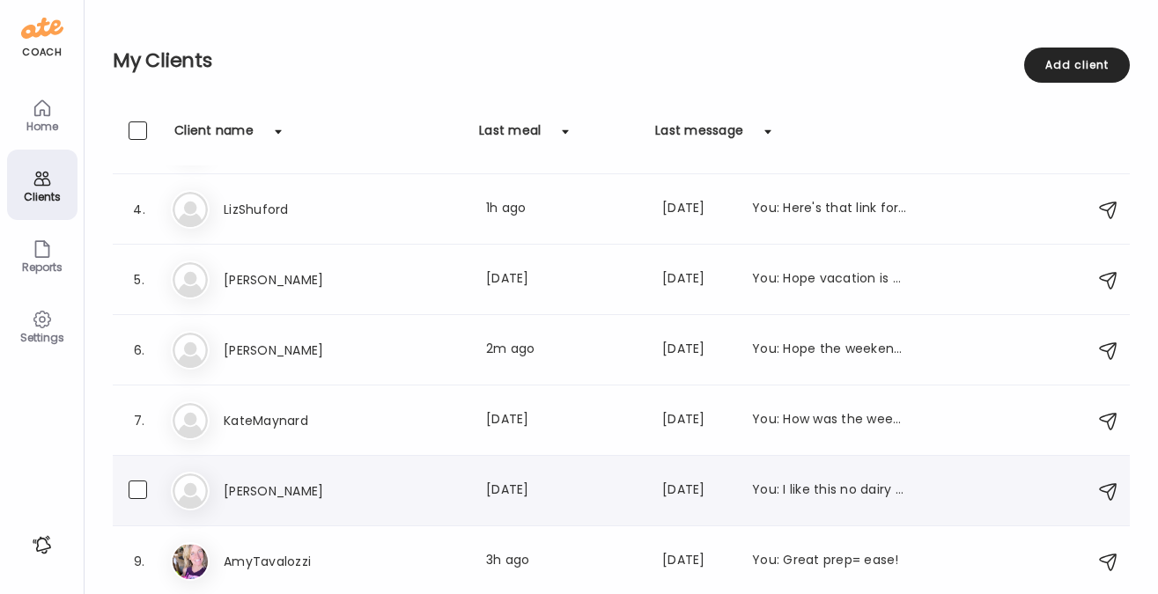
click at [268, 490] on h3 "[PERSON_NAME]" at bounding box center [301, 491] width 155 height 21
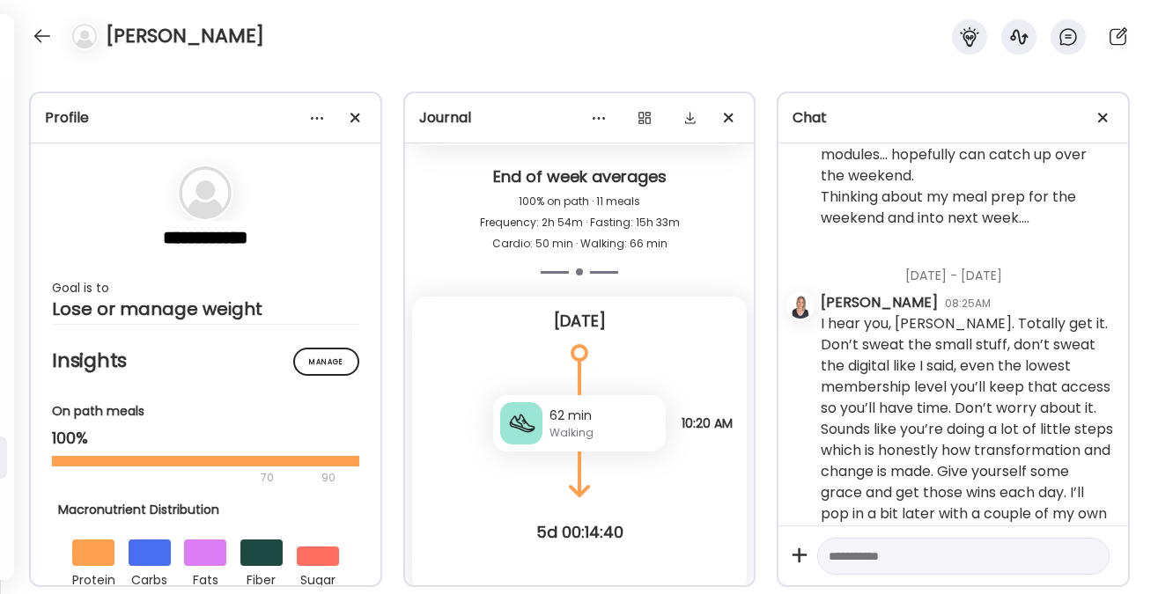
scroll to position [11486, 0]
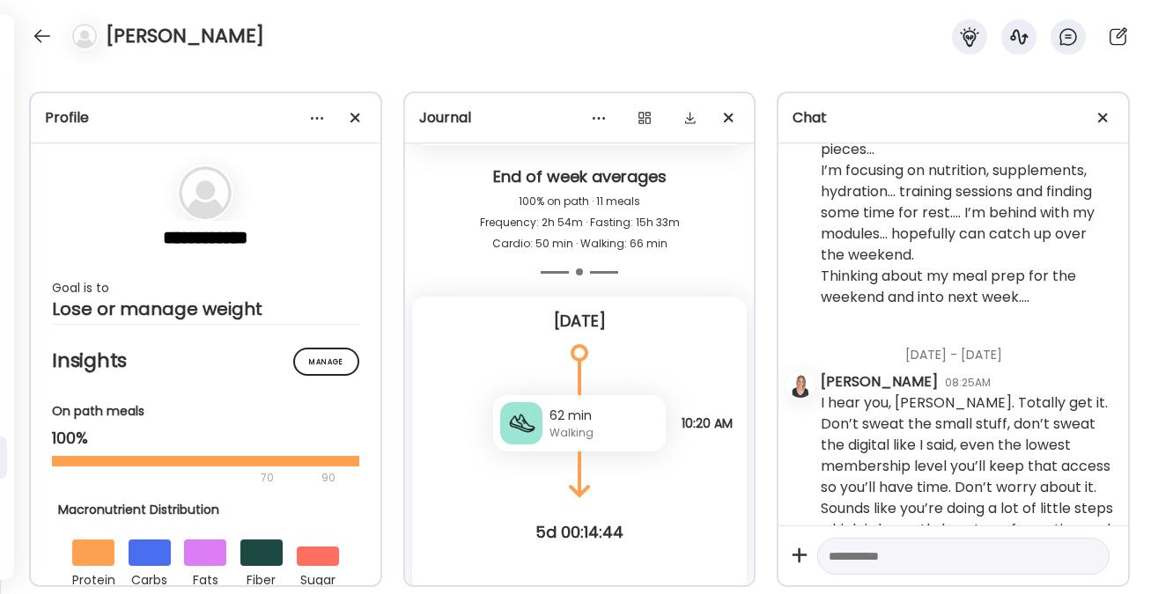
click at [894, 552] on textarea at bounding box center [948, 556] width 238 height 21
type textarea "*"
type textarea "**********"
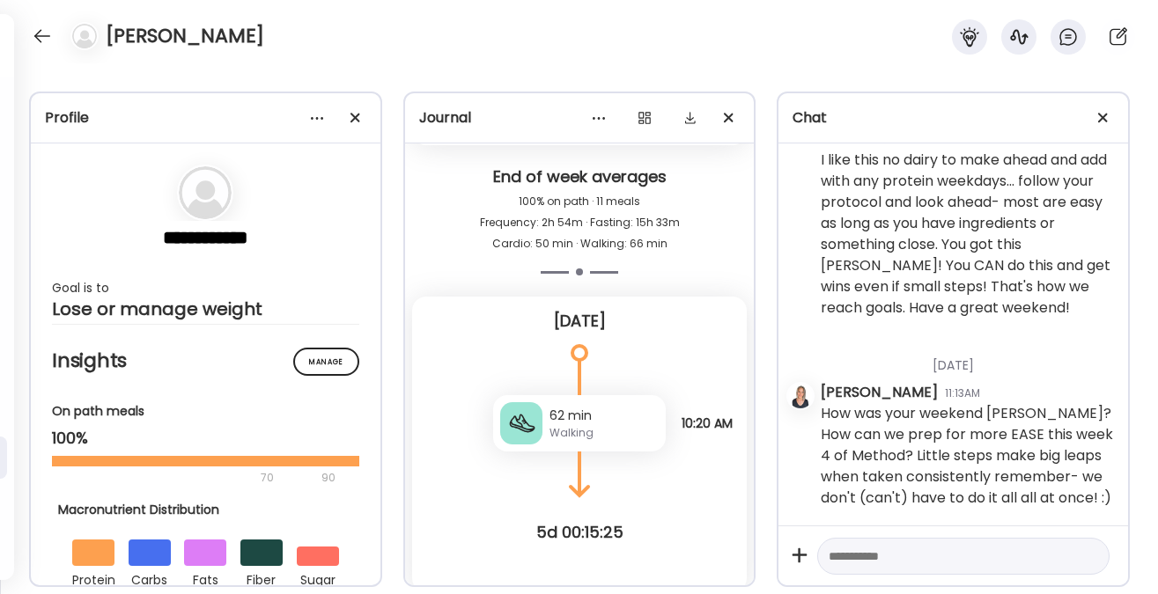
scroll to position [13092, 0]
click at [48, 37] on div at bounding box center [42, 36] width 28 height 28
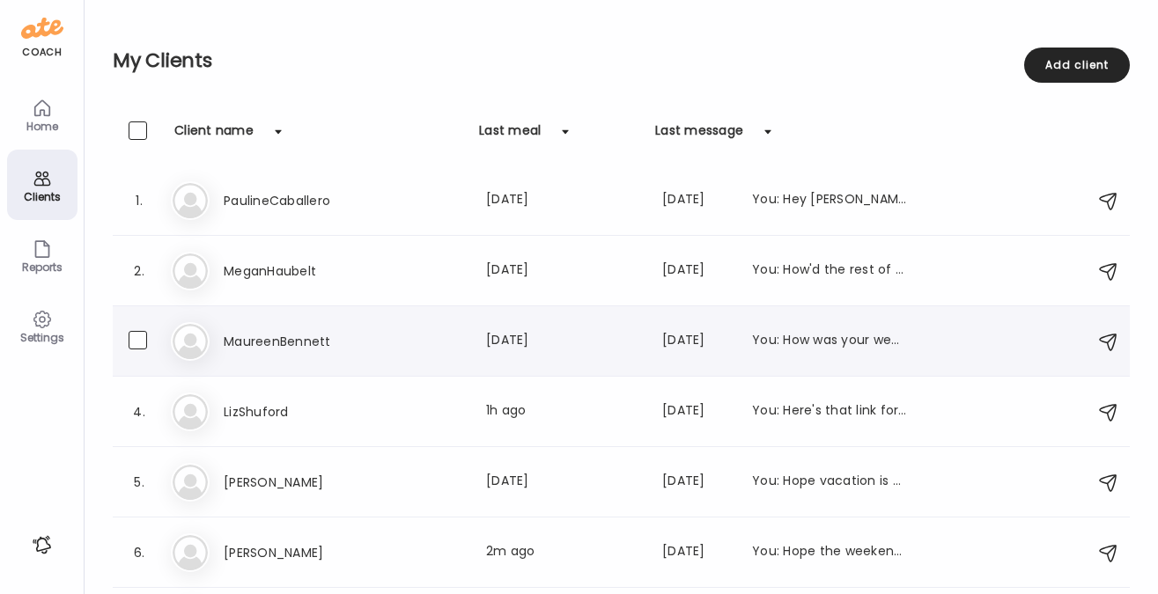
scroll to position [203, 0]
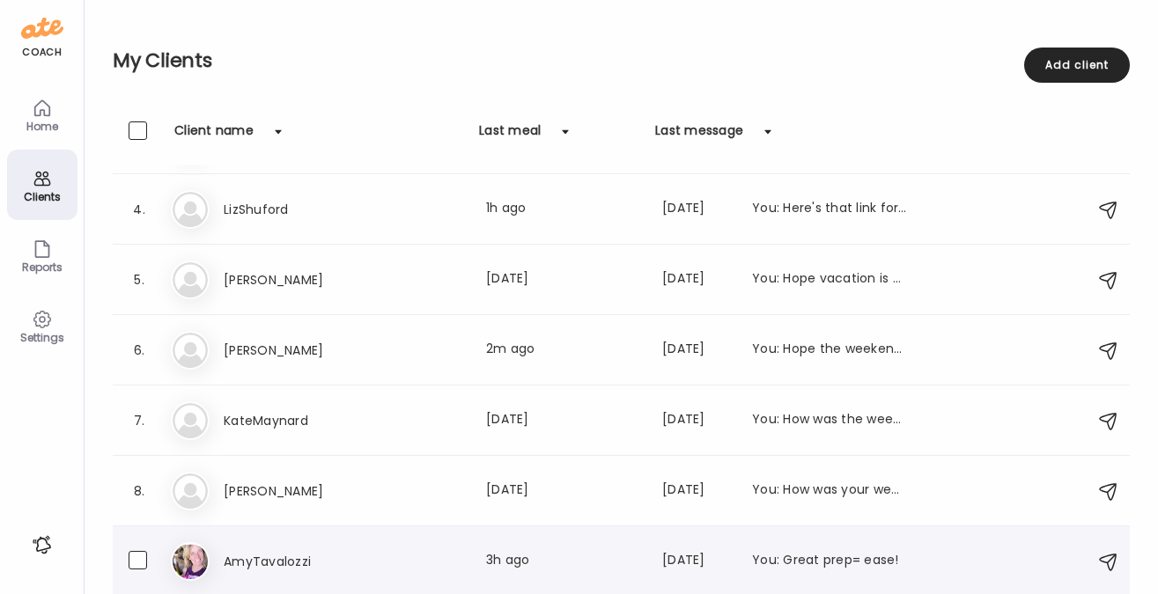
click at [266, 558] on h3 "AmyTavalozzi" at bounding box center [301, 561] width 155 height 21
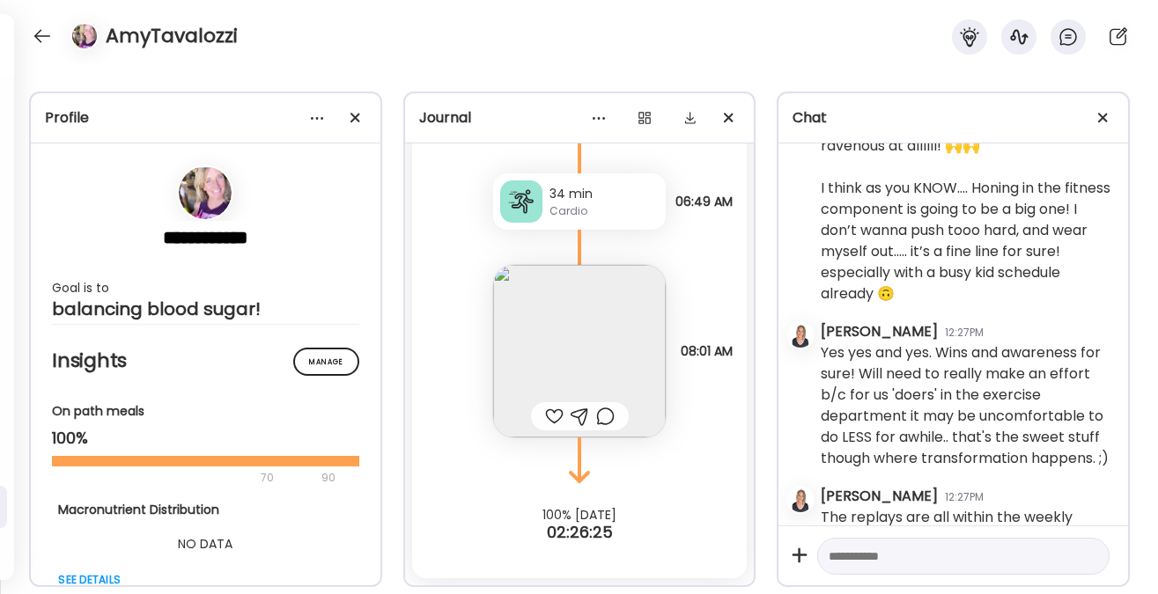
scroll to position [19068, 0]
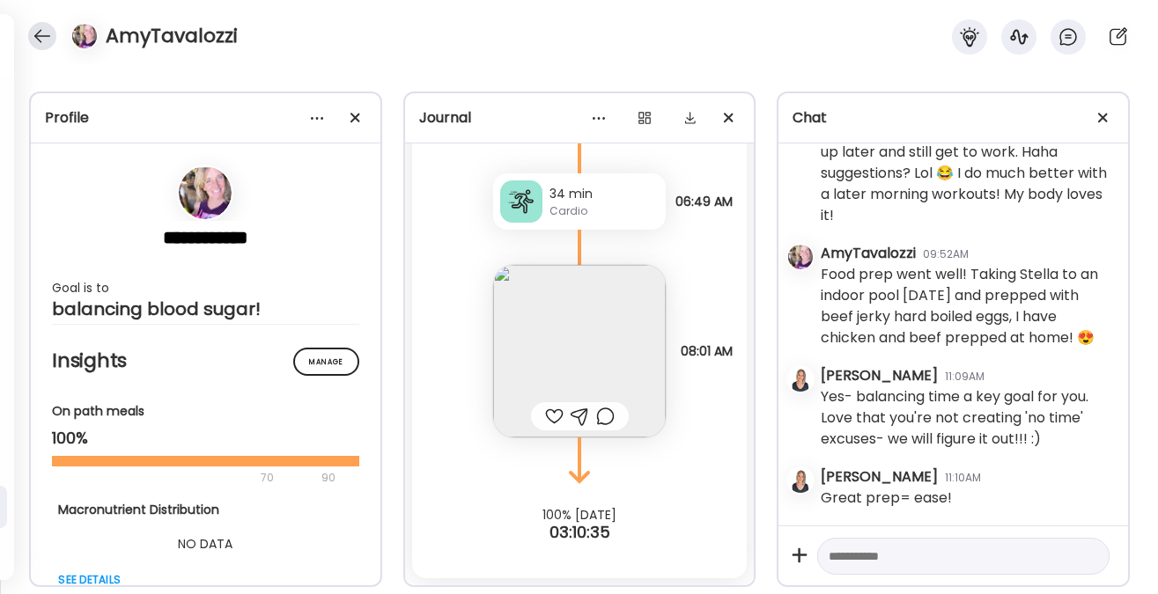
click at [41, 39] on div at bounding box center [42, 36] width 28 height 28
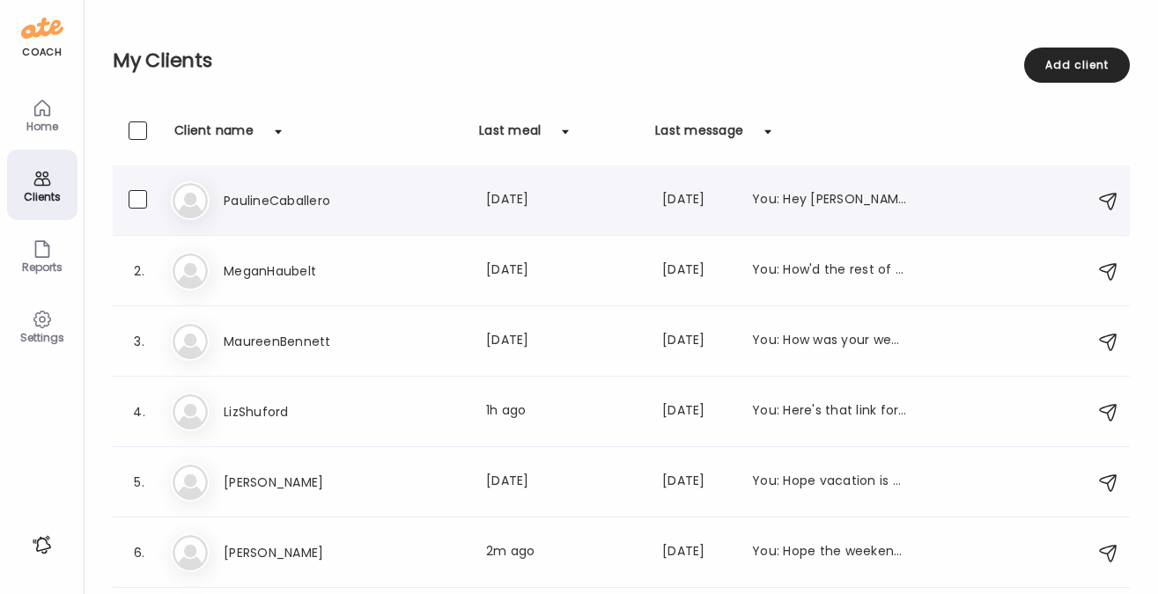
click at [276, 202] on h3 "PaulineCaballero" at bounding box center [301, 200] width 155 height 21
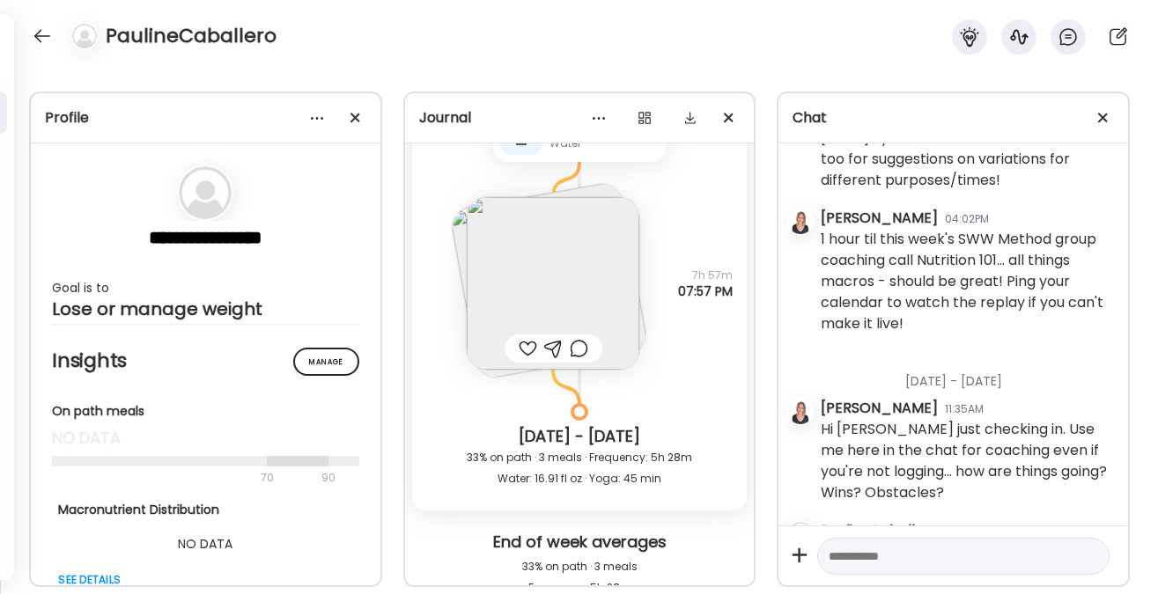
scroll to position [0, 0]
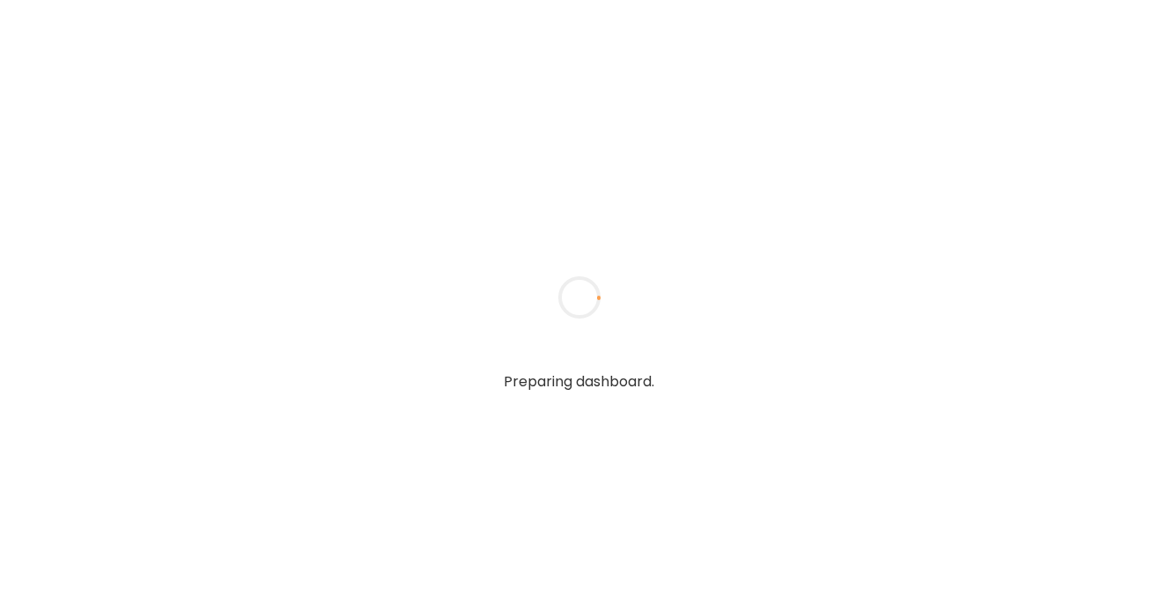
type textarea "**********"
type input "**********"
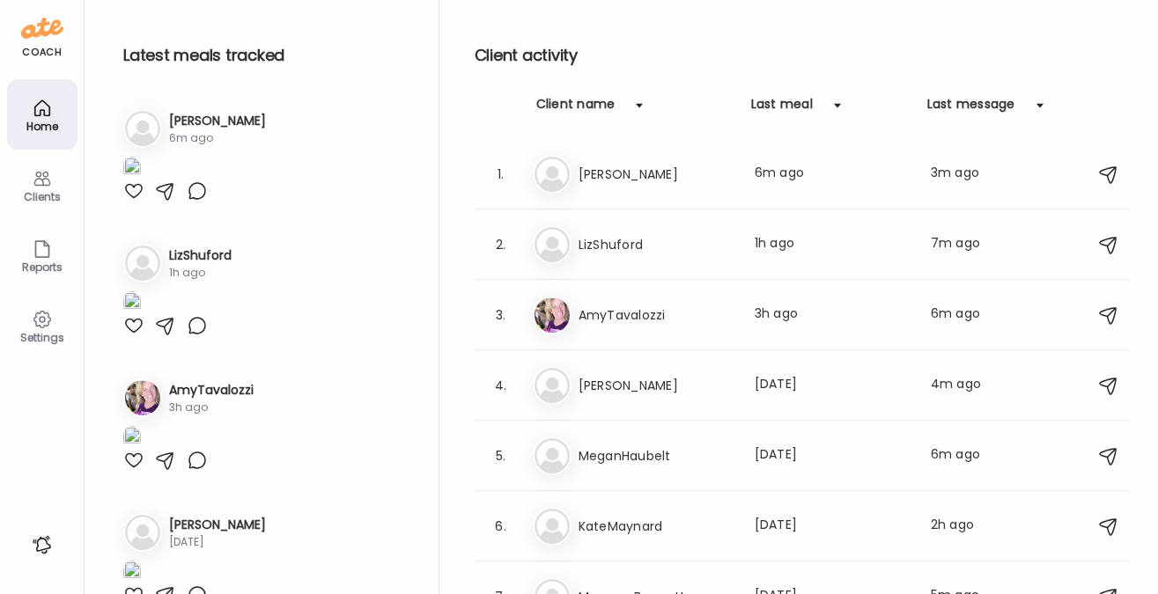
type input "**********"
click at [33, 181] on icon at bounding box center [41, 179] width 17 height 15
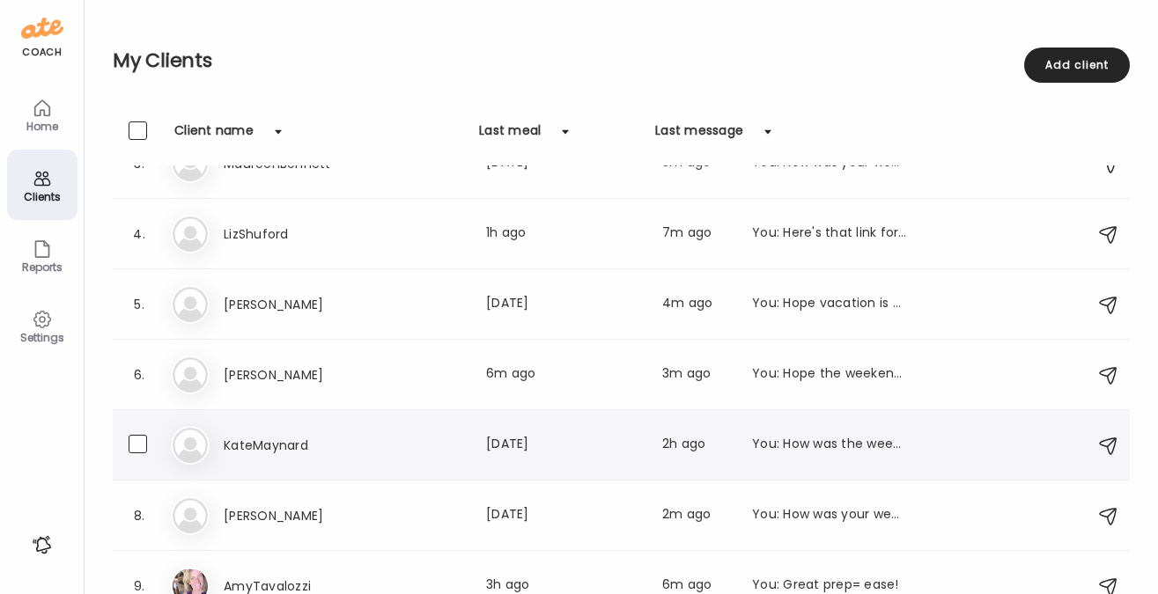
scroll to position [203, 0]
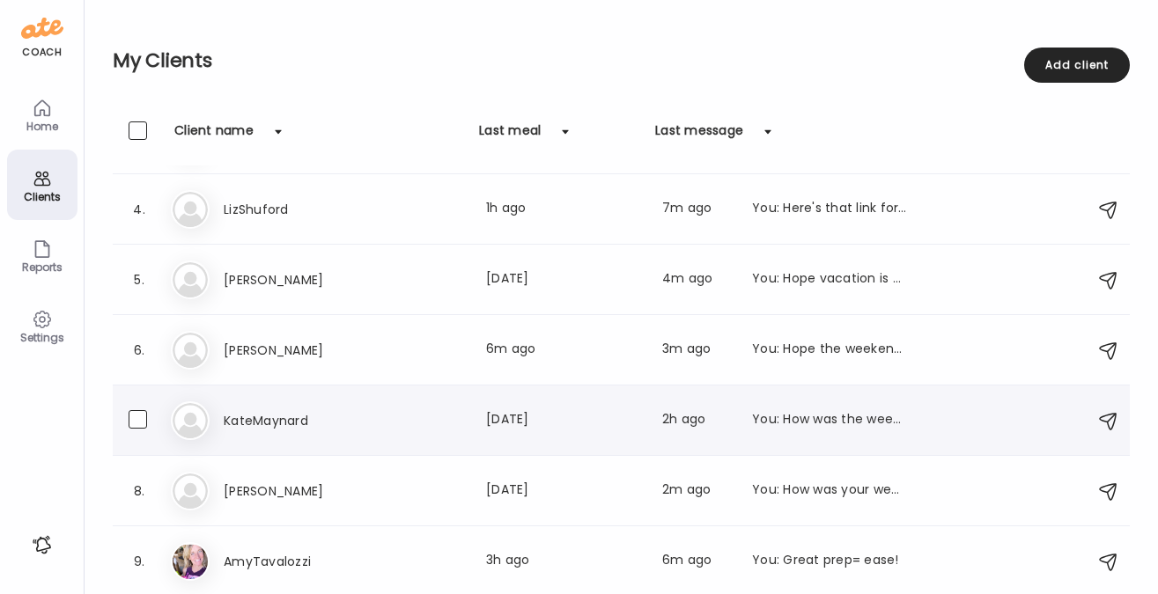
click at [314, 426] on h3 "KateMaynard" at bounding box center [301, 420] width 155 height 21
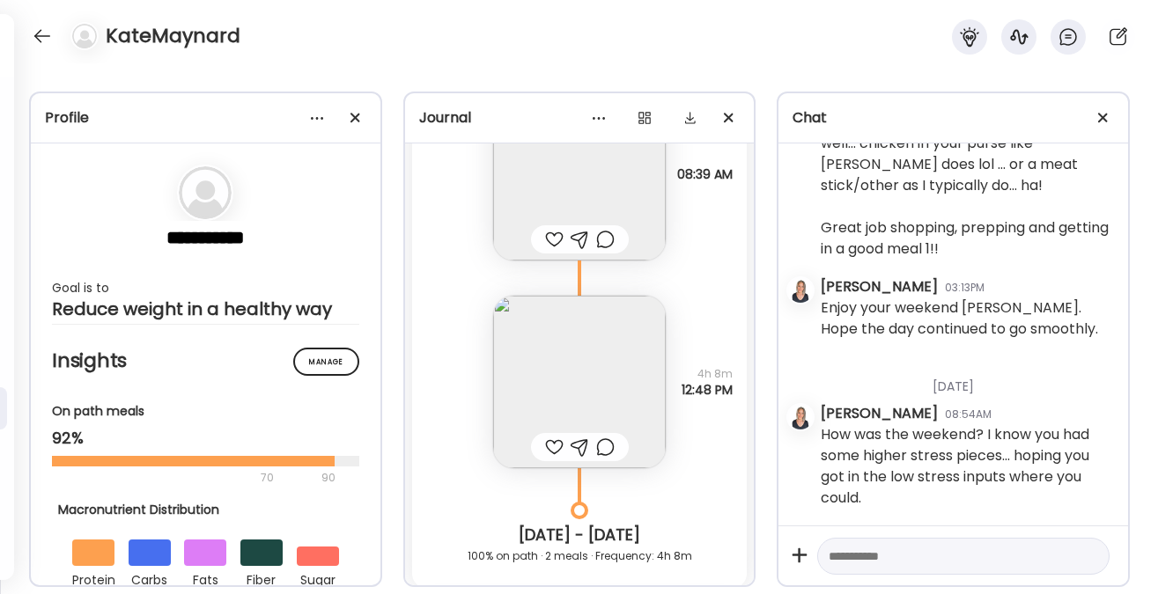
scroll to position [33147, 0]
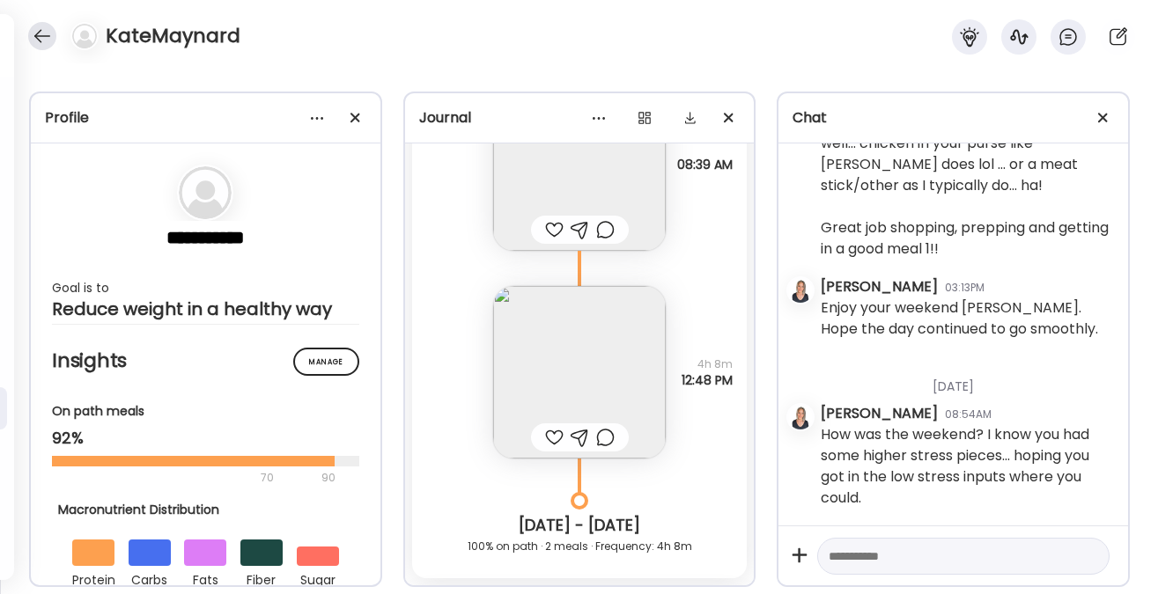
click at [43, 35] on div at bounding box center [42, 36] width 28 height 28
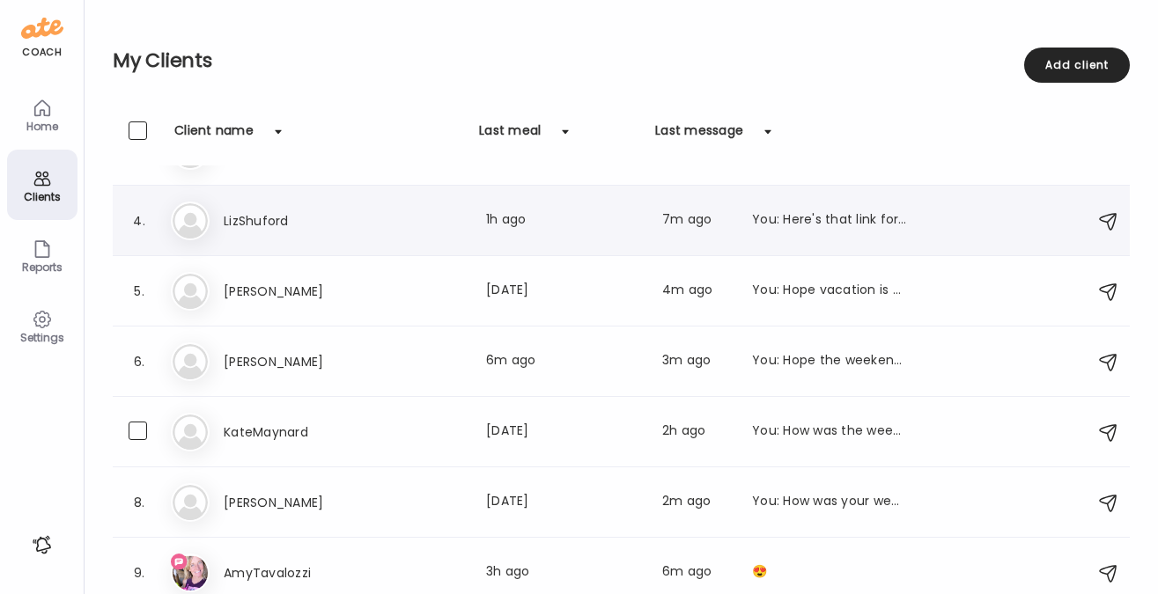
scroll to position [203, 0]
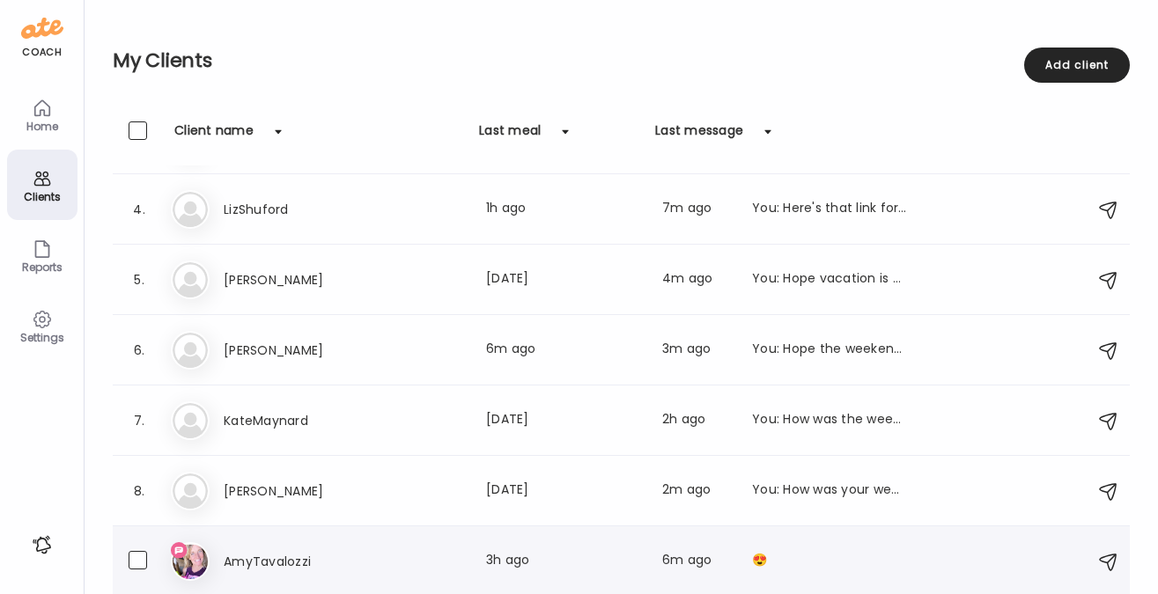
click at [262, 568] on h3 "AmyTavalozzi" at bounding box center [301, 561] width 155 height 21
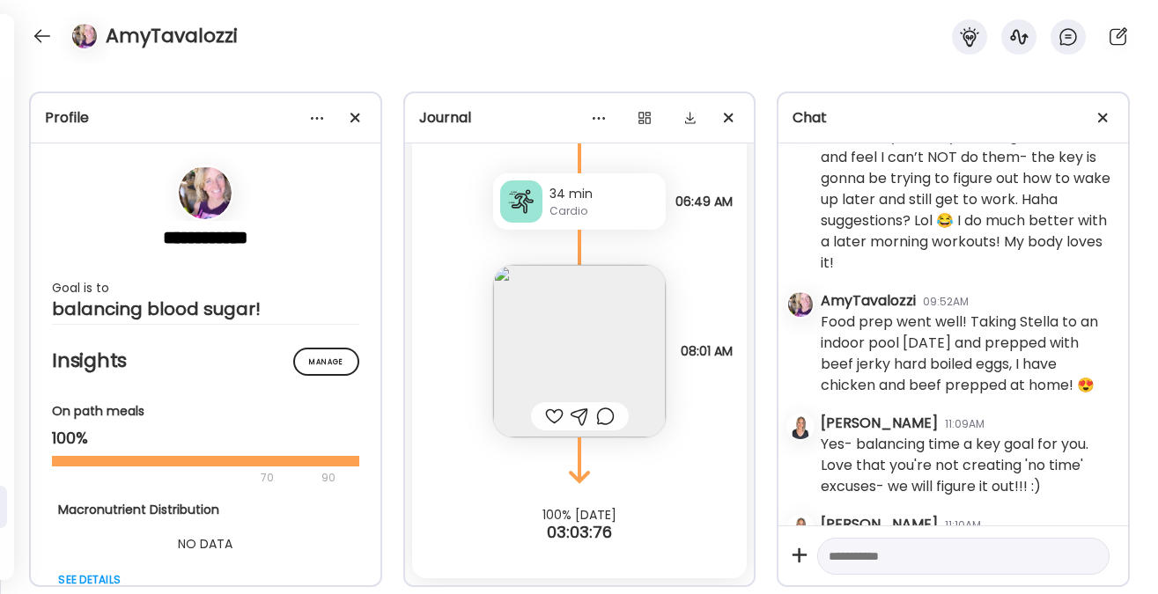
scroll to position [19127, 0]
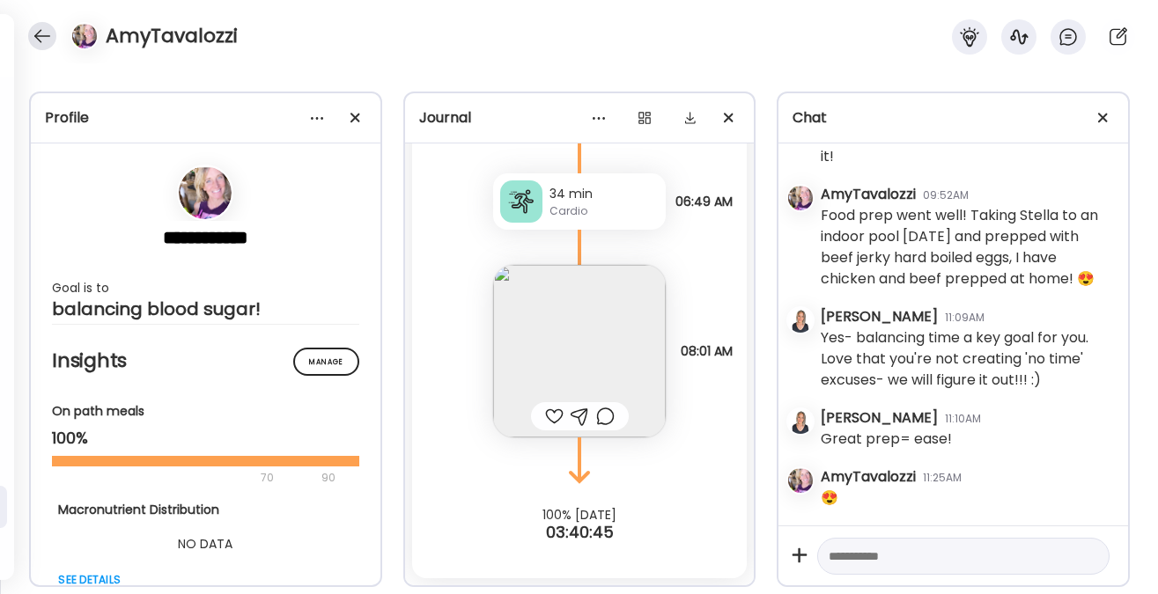
click at [38, 31] on div at bounding box center [42, 36] width 28 height 28
